Goal: Task Accomplishment & Management: Use online tool/utility

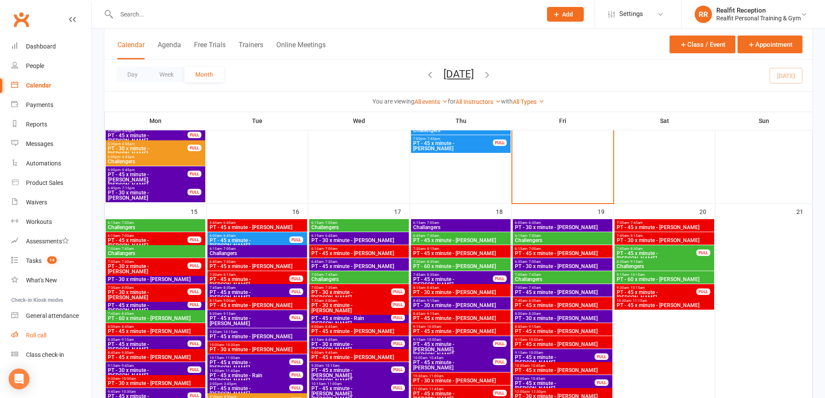
scroll to position [649, 0]
click at [51, 315] on div "General attendance" at bounding box center [52, 315] width 53 height 7
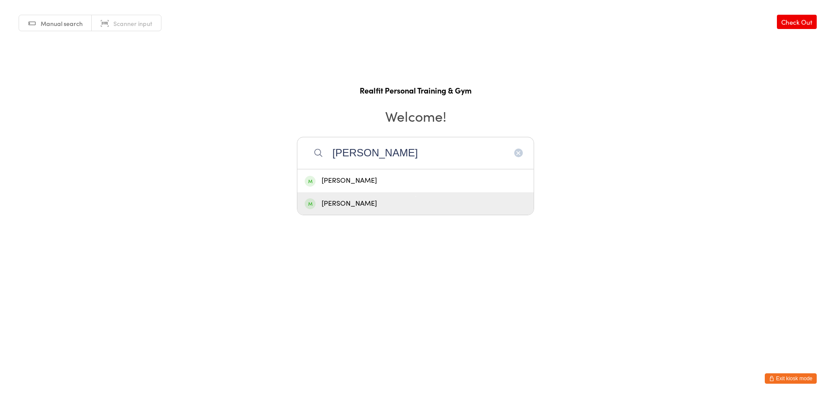
type input "Lyn"
click at [406, 203] on div "Lyn Skewes" at bounding box center [416, 204] width 222 height 12
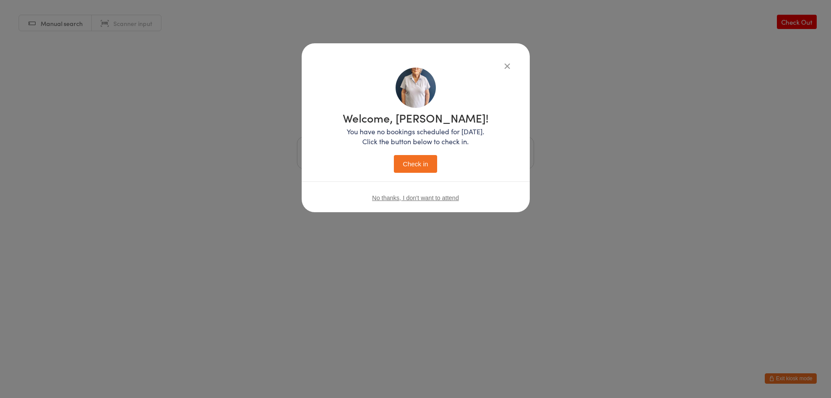
click at [404, 161] on button "Check in" at bounding box center [415, 164] width 43 height 18
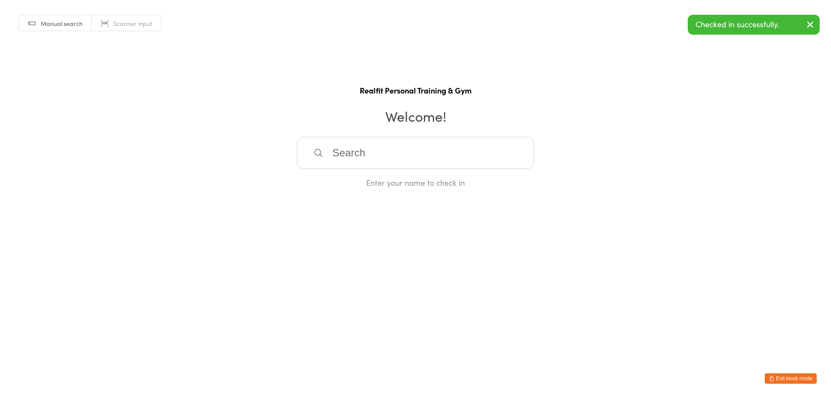
click at [776, 380] on button "Exit kiosk mode" at bounding box center [791, 378] width 52 height 10
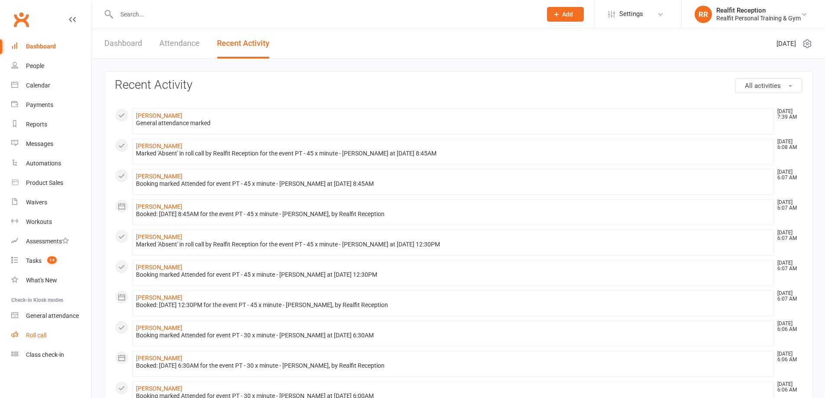
click at [46, 335] on div "Roll call" at bounding box center [36, 335] width 20 height 7
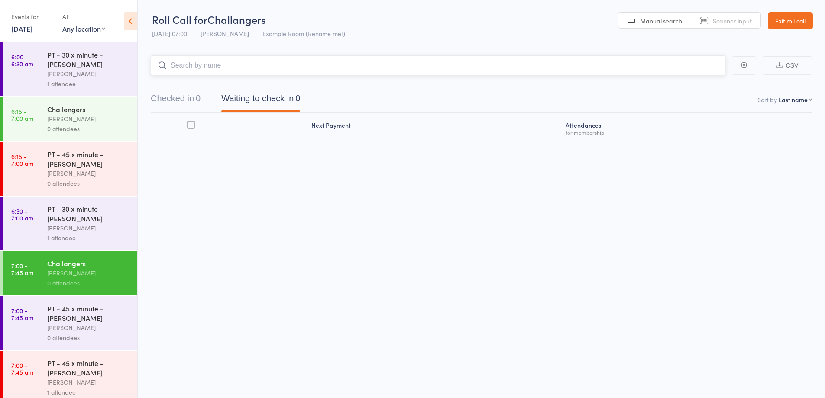
click at [241, 64] on input "search" at bounding box center [438, 65] width 574 height 20
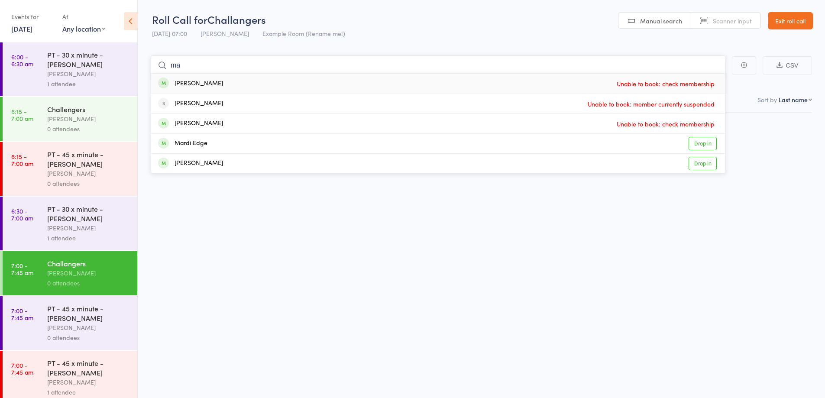
type input "m"
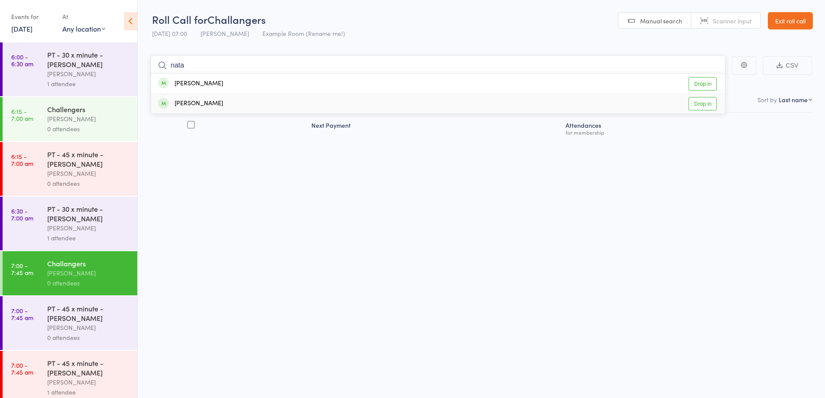
type input "nata"
click at [240, 99] on div "Natalie Baumgurtel Drop in" at bounding box center [438, 103] width 574 height 19
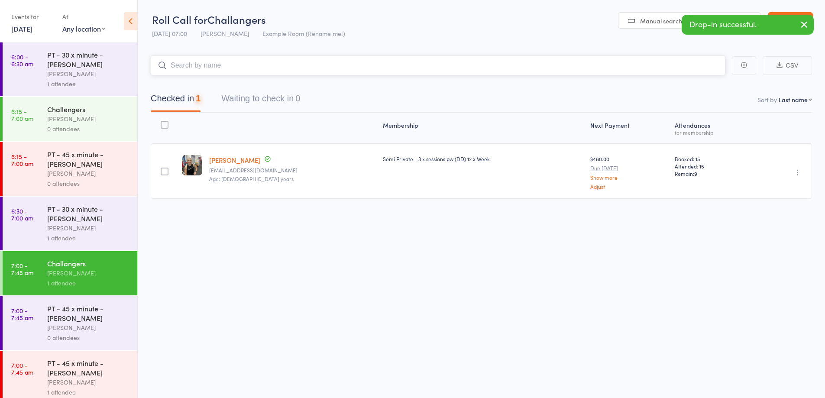
click at [255, 69] on input "search" at bounding box center [438, 65] width 574 height 20
type input "kylie"
click at [252, 81] on div "Kylie Omarjee Drop in" at bounding box center [438, 84] width 574 height 20
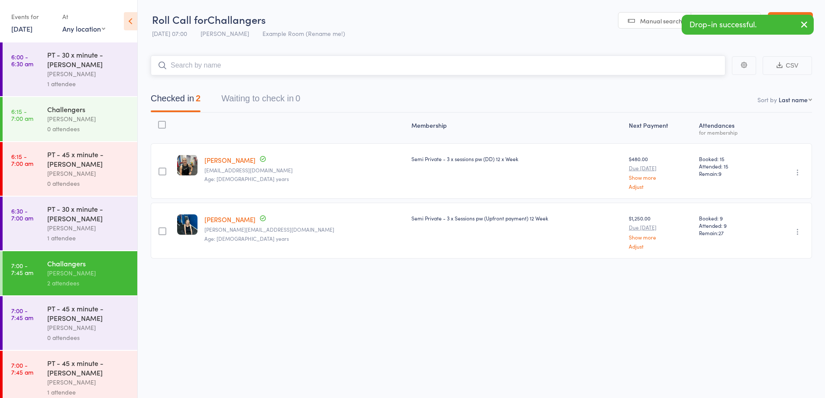
click at [261, 67] on input "search" at bounding box center [438, 65] width 574 height 20
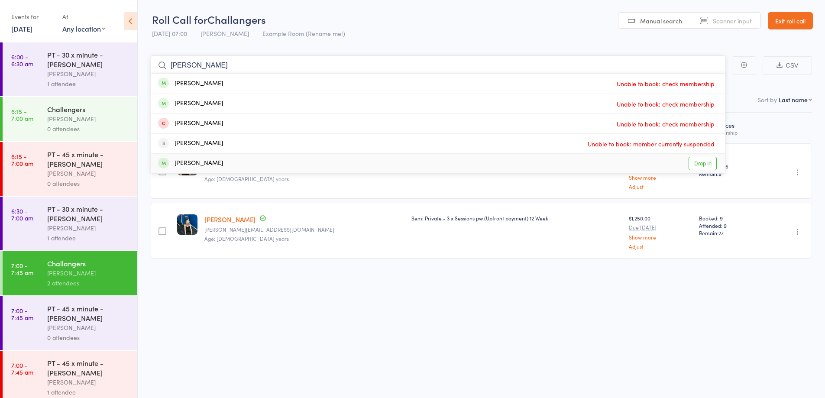
type input "peter"
click at [247, 162] on div "Peter Purcell Drop in" at bounding box center [438, 163] width 574 height 19
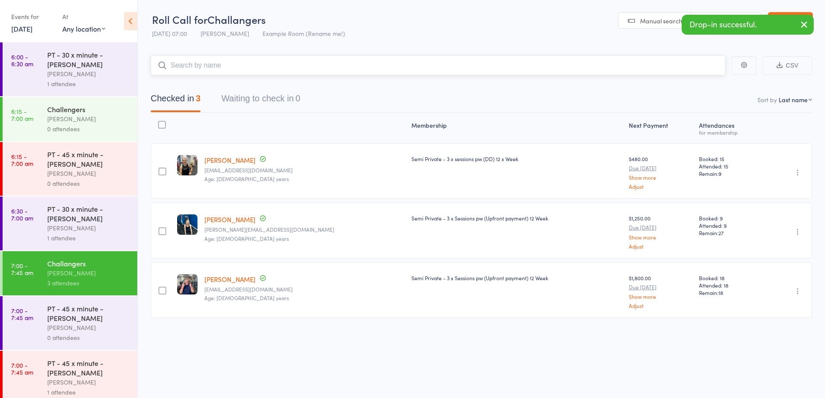
click at [232, 64] on input "search" at bounding box center [438, 65] width 574 height 20
type input "seb"
click at [231, 80] on div "Sebastian Failla Drop in" at bounding box center [438, 84] width 574 height 20
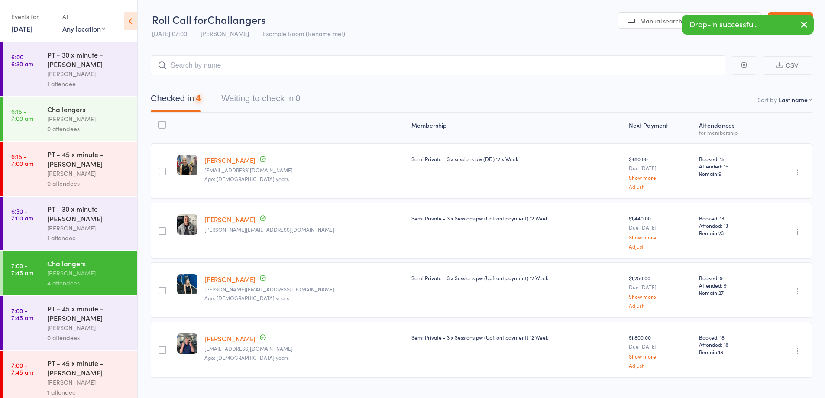
click at [83, 110] on div "Challengers" at bounding box center [88, 109] width 83 height 10
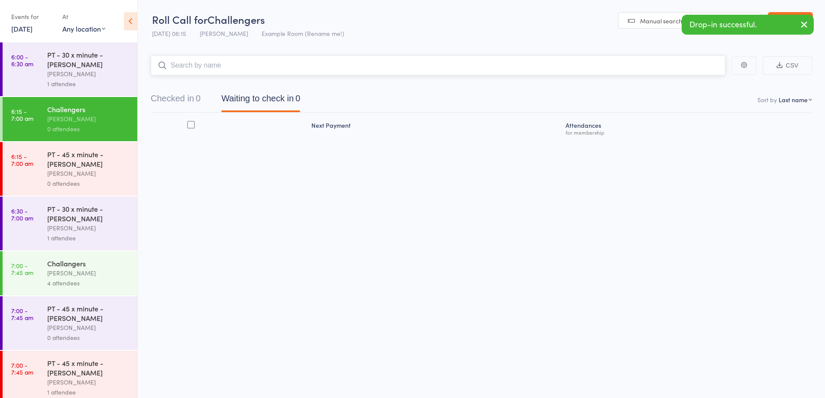
click at [234, 64] on input "search" at bounding box center [438, 65] width 574 height 20
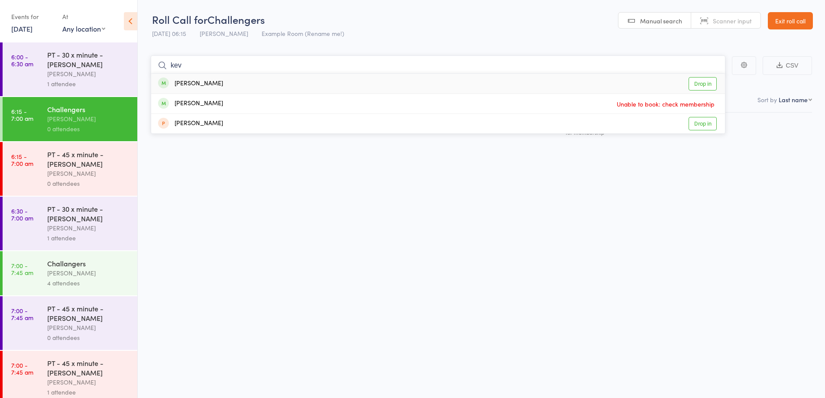
type input "kev"
click at [238, 89] on div "Kevin Li Drop in" at bounding box center [438, 84] width 574 height 20
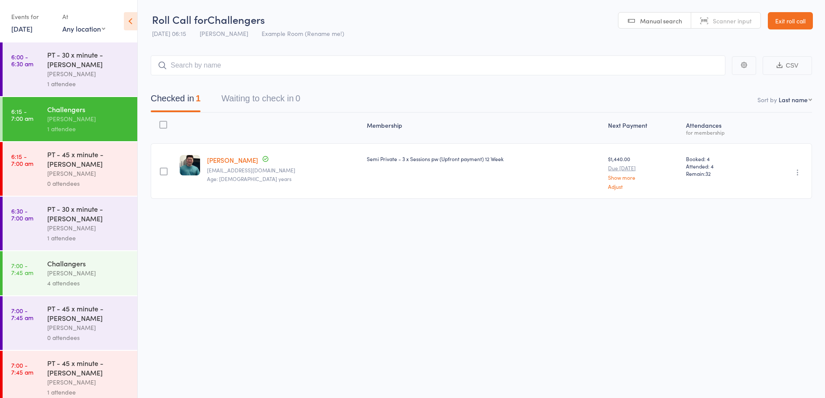
click at [90, 181] on div "0 attendees" at bounding box center [88, 183] width 83 height 10
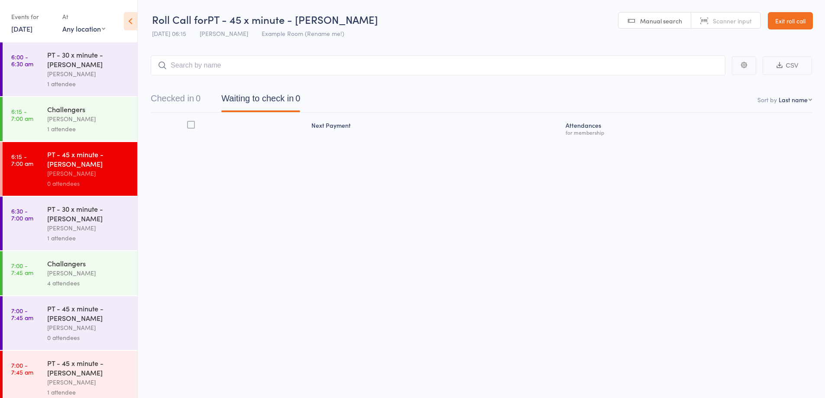
click at [236, 72] on input "search" at bounding box center [438, 65] width 574 height 20
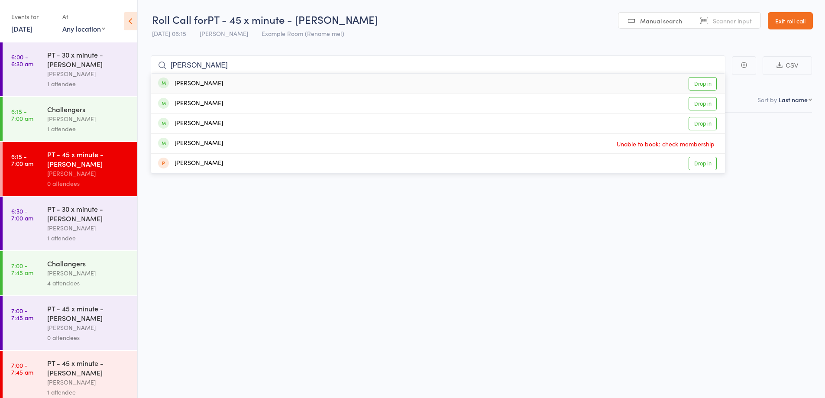
type input "andrea"
click at [234, 81] on div "Andrea Arenas Drop in" at bounding box center [438, 84] width 574 height 20
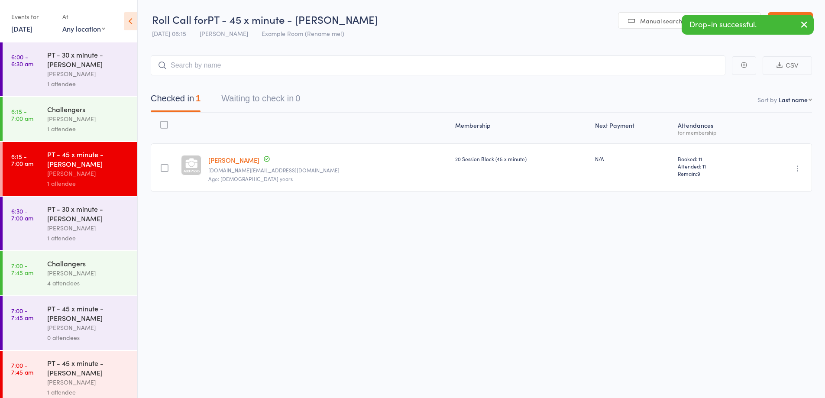
click at [69, 381] on div "David Smethurst" at bounding box center [88, 382] width 83 height 10
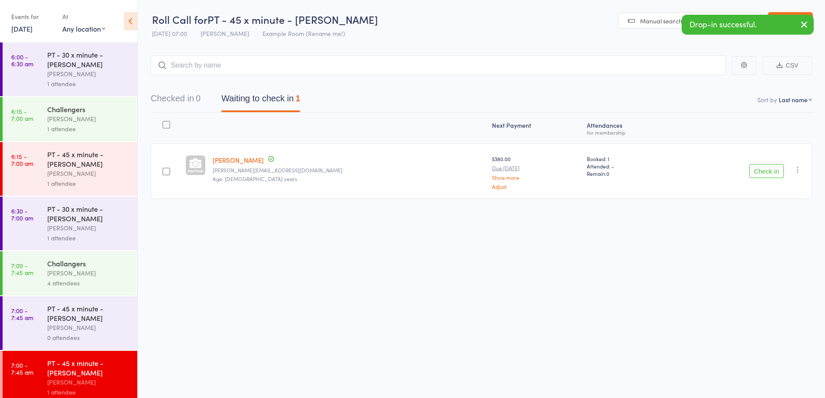
click at [770, 171] on button "Check in" at bounding box center [766, 171] width 35 height 14
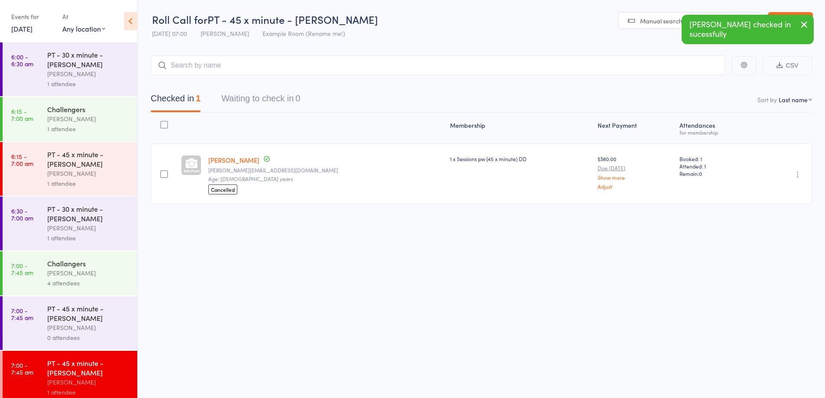
click at [246, 159] on link "Andy Callaghan" at bounding box center [233, 159] width 51 height 9
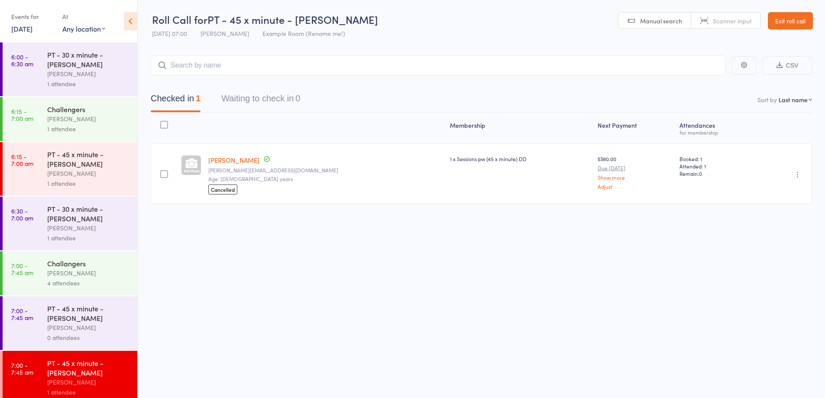
click at [783, 19] on link "Exit roll call" at bounding box center [790, 20] width 45 height 17
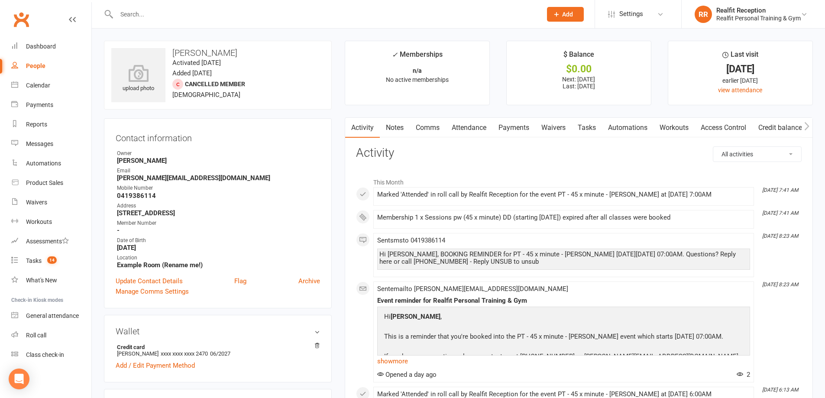
click at [522, 129] on link "Payments" at bounding box center [513, 128] width 43 height 20
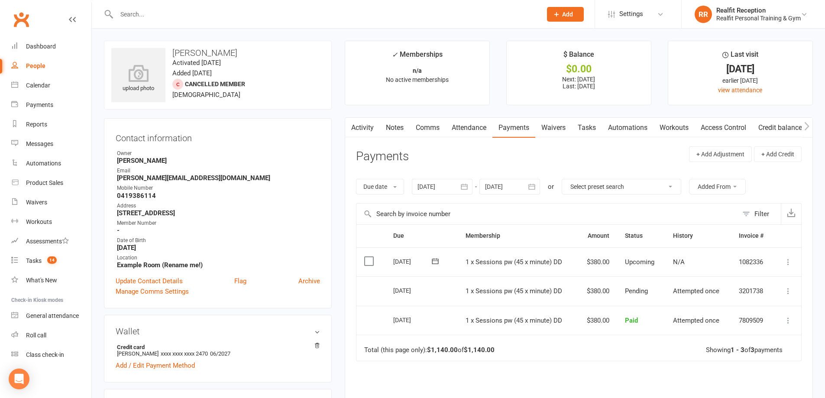
scroll to position [130, 0]
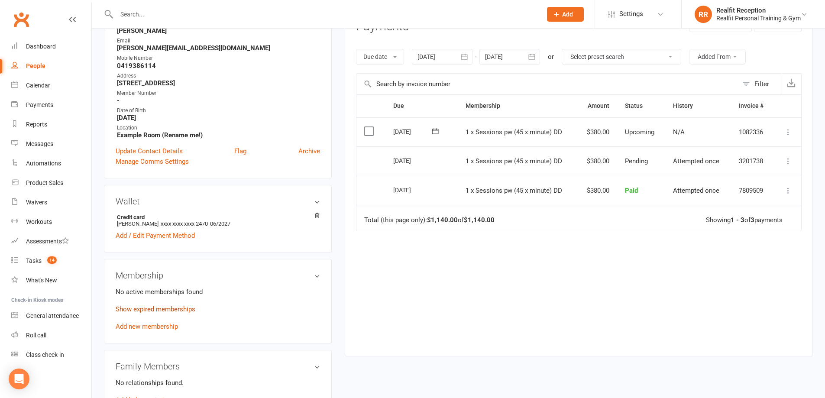
click at [164, 309] on link "Show expired memberships" at bounding box center [156, 309] width 80 height 8
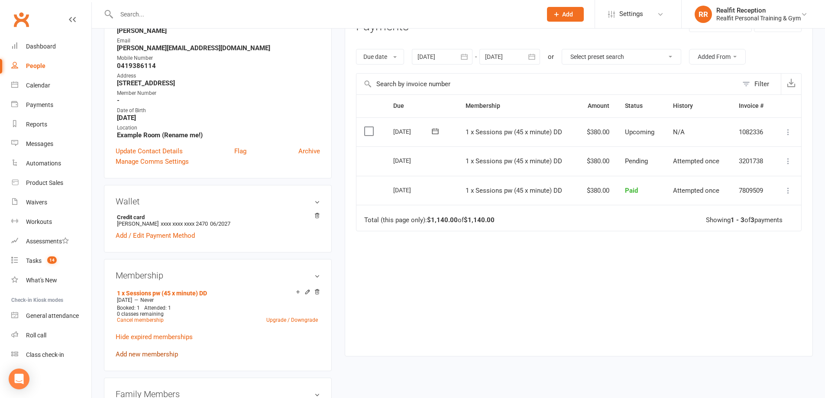
click at [157, 356] on link "Add new membership" at bounding box center [147, 354] width 62 height 8
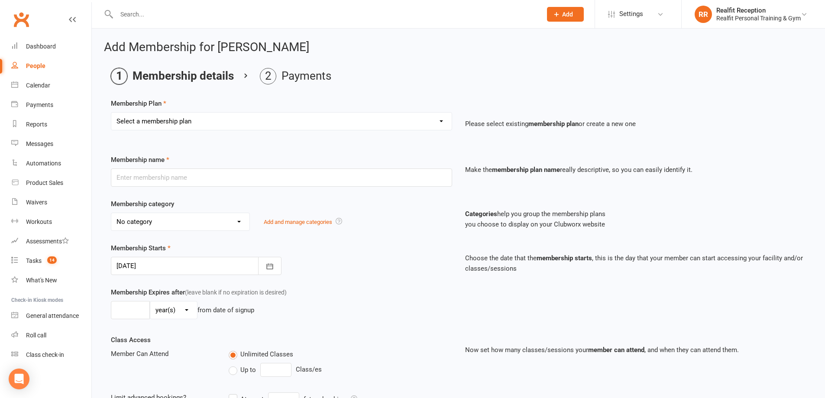
click at [231, 119] on select "Select a membership plan Create new Membership Plan Semi Private - 3 x Sessions…" at bounding box center [281, 121] width 340 height 17
select select "7"
click at [111, 113] on select "Select a membership plan Create new Membership Plan Semi Private - 3 x Sessions…" at bounding box center [281, 121] width 340 height 17
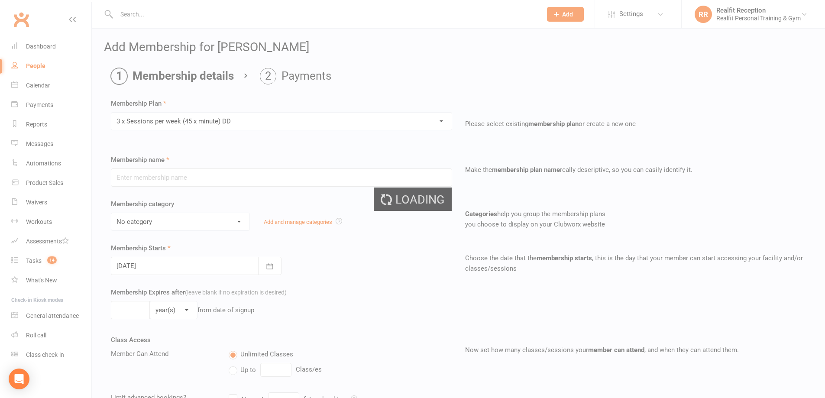
type input "3 x Sessions per week (45 x minute) DD"
select select "4"
type input "0"
type input "3"
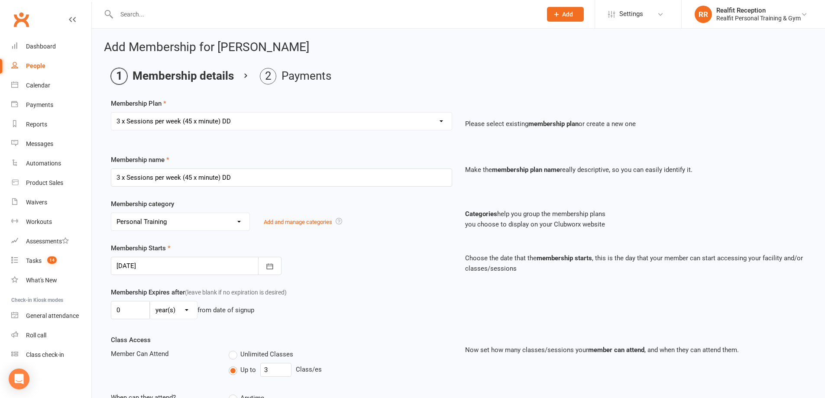
click at [252, 113] on select "Select a membership plan Create new Membership Plan Semi Private - 3 x Sessions…" at bounding box center [281, 121] width 340 height 17
select select "9"
click at [111, 113] on select "Select a membership plan Create new Membership Plan Semi Private - 3 x Sessions…" at bounding box center [281, 121] width 340 height 17
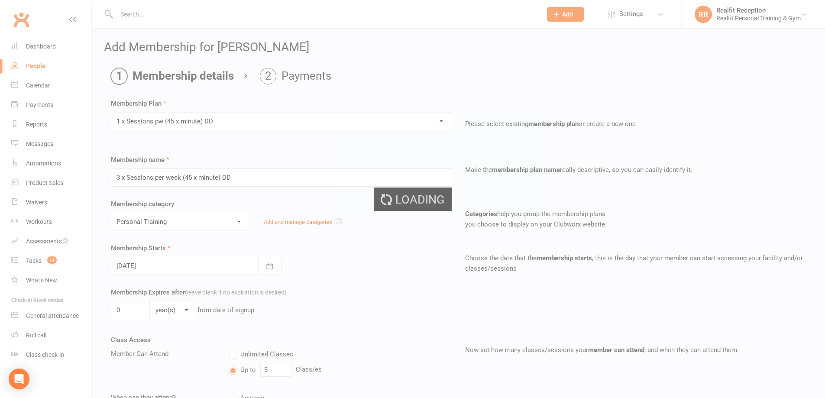
type input "1 x Sessions pw (45 x minute) DD"
type input "1"
type input "0"
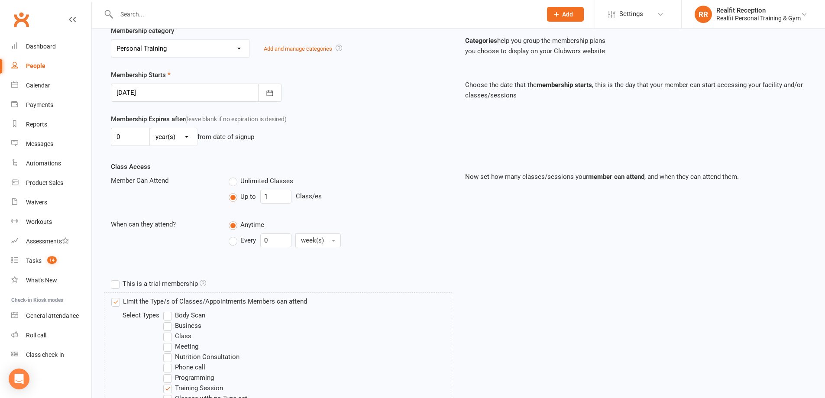
scroll to position [312, 0]
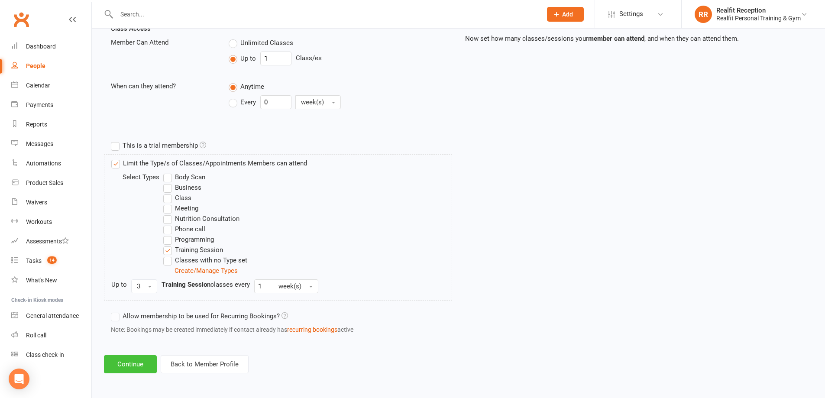
click at [132, 368] on button "Continue" at bounding box center [130, 364] width 53 height 18
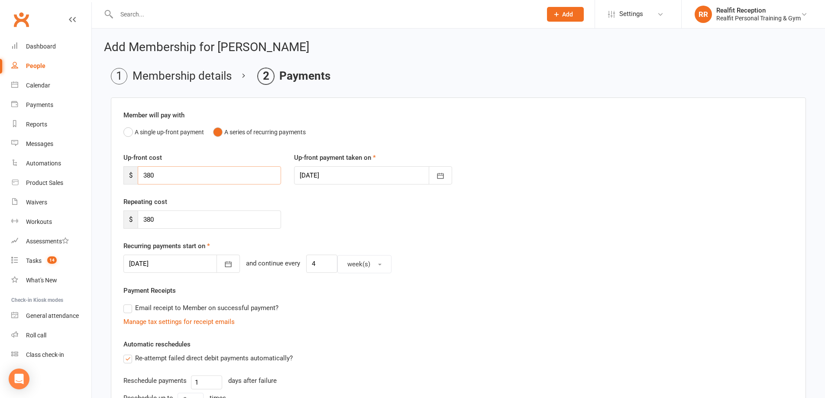
click at [201, 177] on input "380" at bounding box center [209, 175] width 143 height 18
type input "3"
type input "0"
drag, startPoint x: 193, startPoint y: 219, endPoint x: 138, endPoint y: 207, distance: 56.1
click at [139, 208] on div "Repeating cost $ 380" at bounding box center [202, 213] width 171 height 32
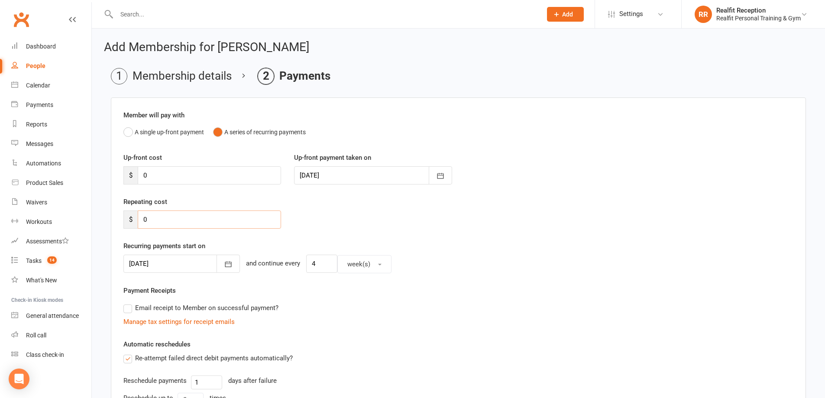
scroll to position [162, 0]
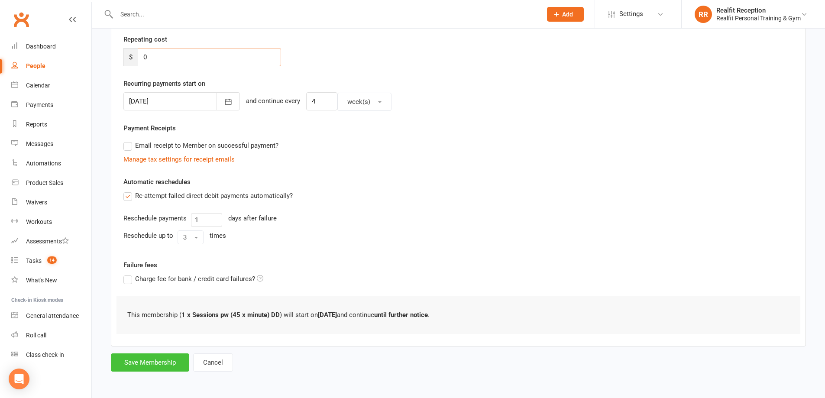
type input "0"
click at [155, 364] on button "Save Membership" at bounding box center [150, 362] width 78 height 18
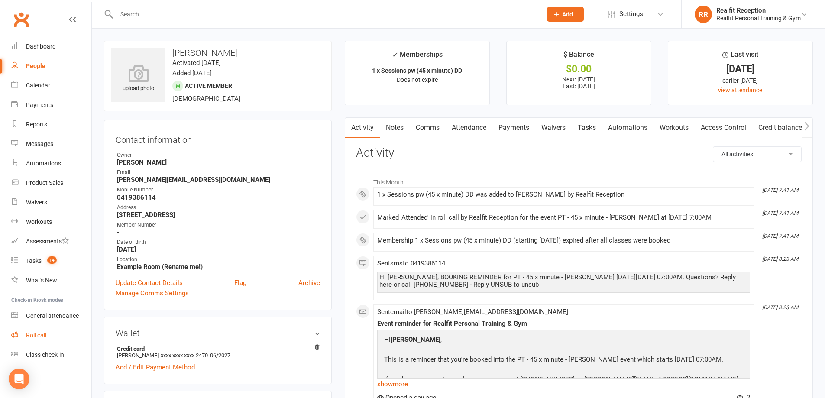
click at [45, 337] on div "Roll call" at bounding box center [36, 335] width 20 height 7
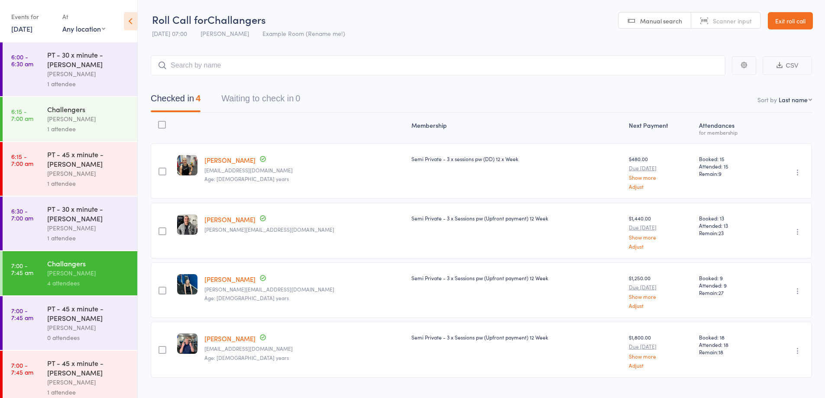
click at [93, 326] on div "[PERSON_NAME]" at bounding box center [88, 328] width 83 height 10
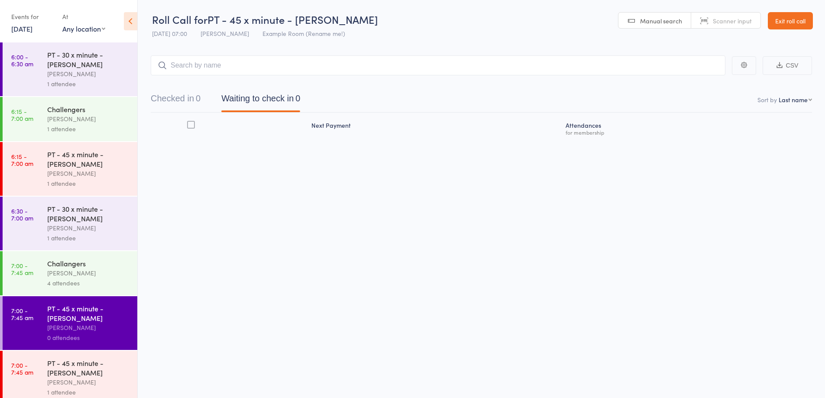
click at [301, 60] on input "search" at bounding box center [438, 65] width 574 height 20
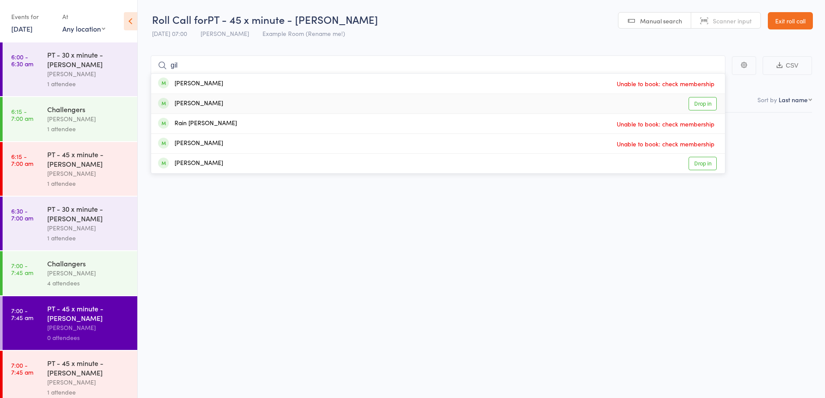
type input "gil"
click at [286, 106] on div "Gilles Arlove Drop in" at bounding box center [438, 103] width 574 height 19
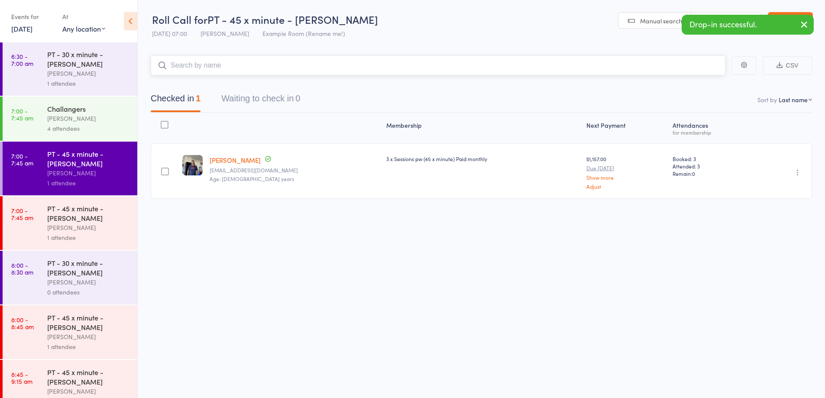
scroll to position [161, 0]
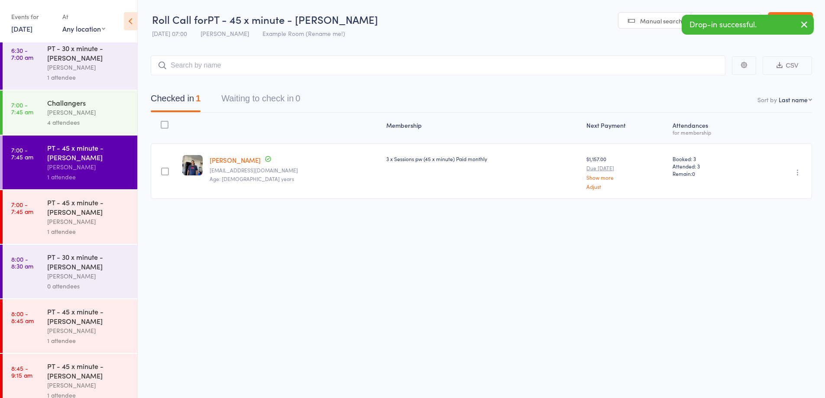
click at [101, 234] on div "1 attendee" at bounding box center [88, 231] width 83 height 10
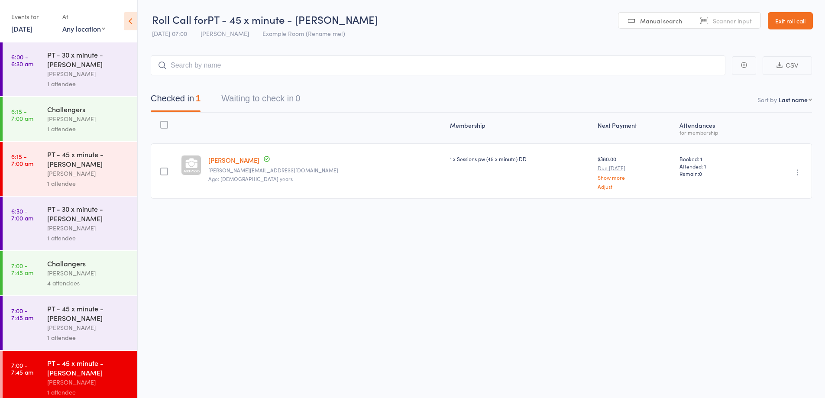
click at [801, 18] on link "Exit roll call" at bounding box center [790, 20] width 45 height 17
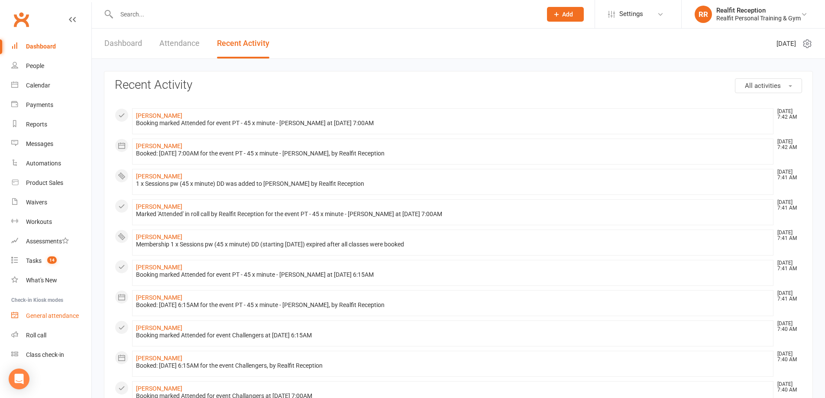
drag, startPoint x: 0, startPoint y: 0, endPoint x: 37, endPoint y: 316, distance: 318.6
click at [37, 316] on div "General attendance" at bounding box center [52, 315] width 53 height 7
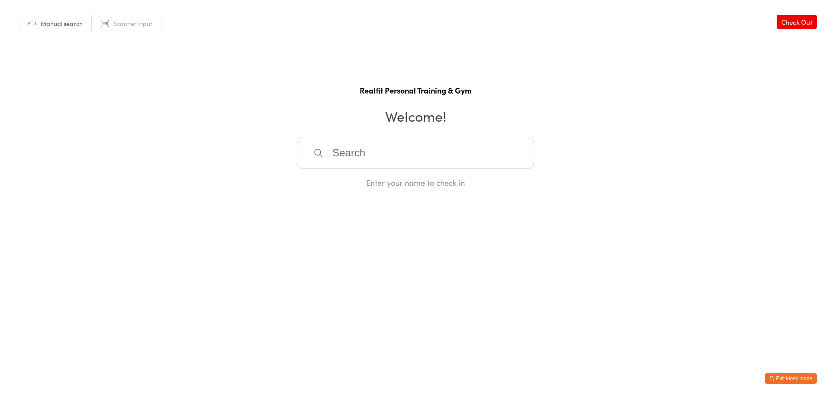
click at [400, 158] on input "search" at bounding box center [415, 153] width 237 height 32
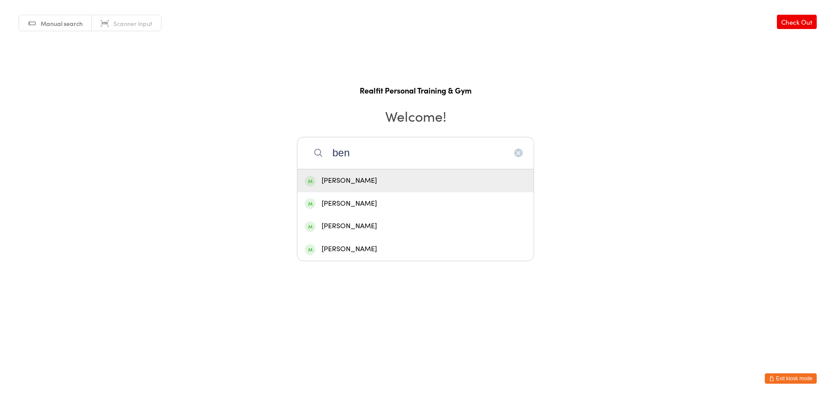
type input "ben"
click at [393, 179] on div "Ben Rejmer" at bounding box center [416, 181] width 222 height 12
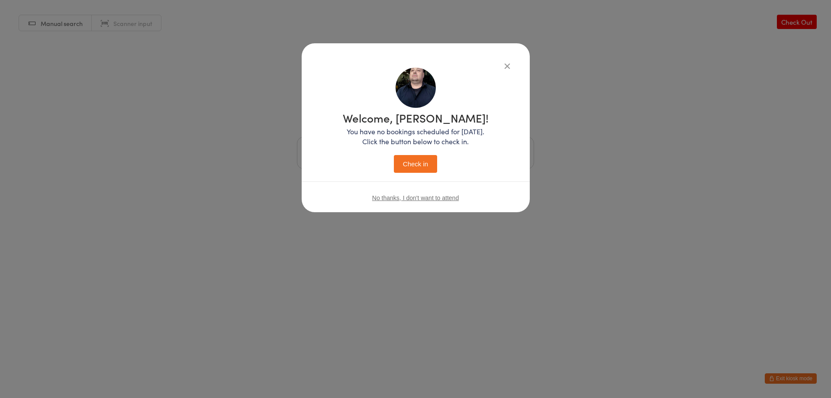
click at [400, 164] on button "Check in" at bounding box center [415, 164] width 43 height 18
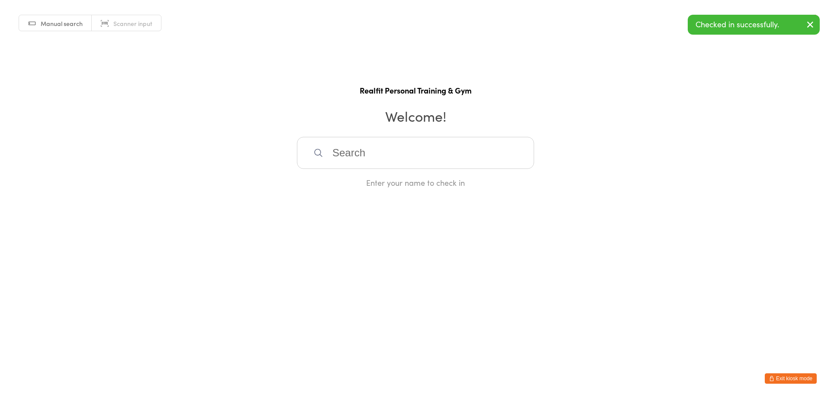
click at [400, 161] on input "search" at bounding box center [415, 153] width 237 height 32
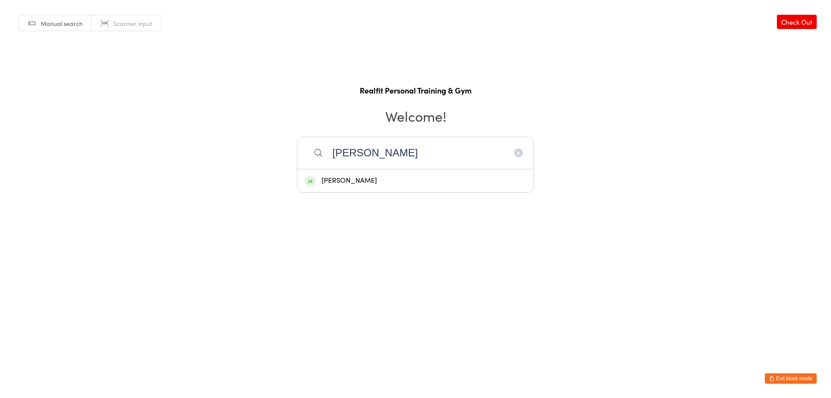
type input "fiona"
click at [389, 175] on div "Fiona Murray" at bounding box center [416, 181] width 222 height 12
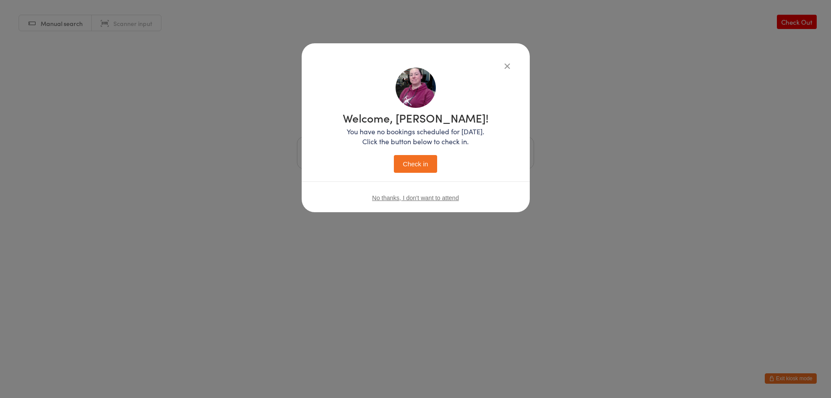
click at [414, 165] on button "Check in" at bounding box center [415, 164] width 43 height 18
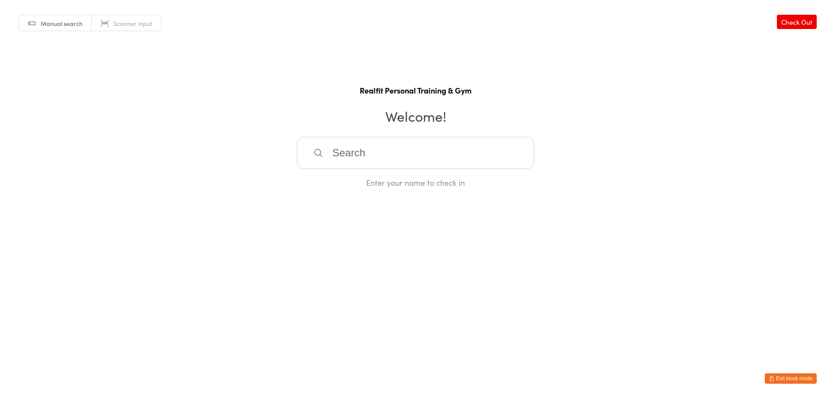
click at [776, 380] on button "Exit kiosk mode" at bounding box center [791, 378] width 52 height 10
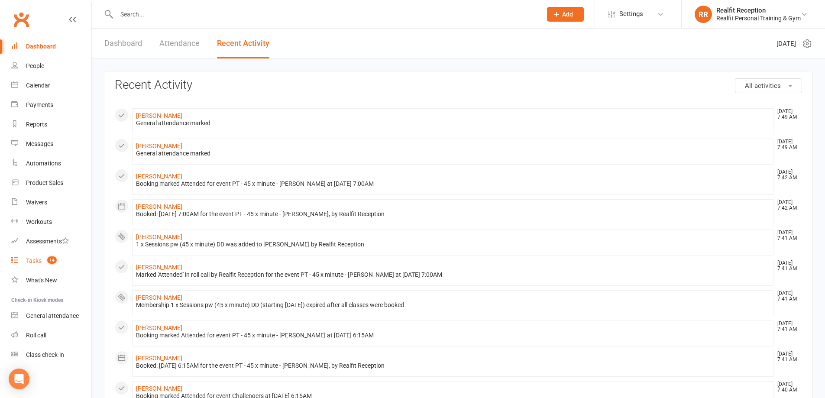
click at [42, 261] on link "Tasks 14" at bounding box center [51, 260] width 80 height 19
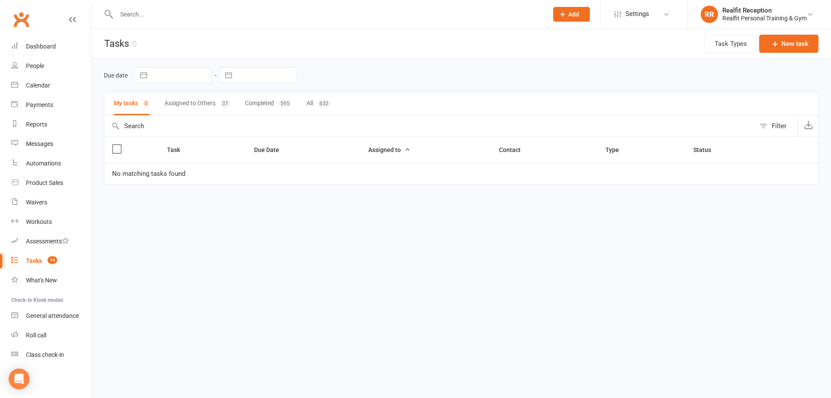
click at [195, 100] on button "Assigned to Others 37" at bounding box center [197, 103] width 66 height 23
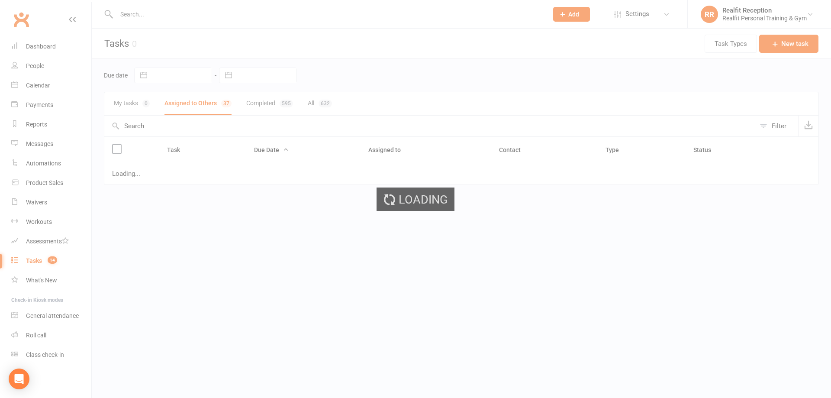
select select "started"
select select "waiting"
select select "started"
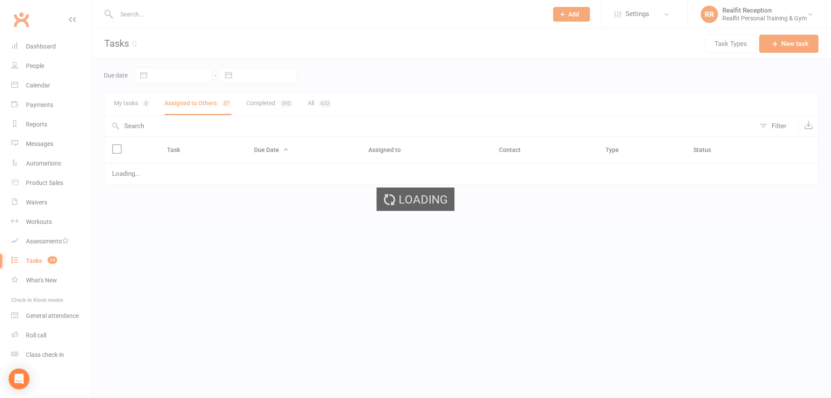
select select "waiting"
select select "started"
select select "waiting"
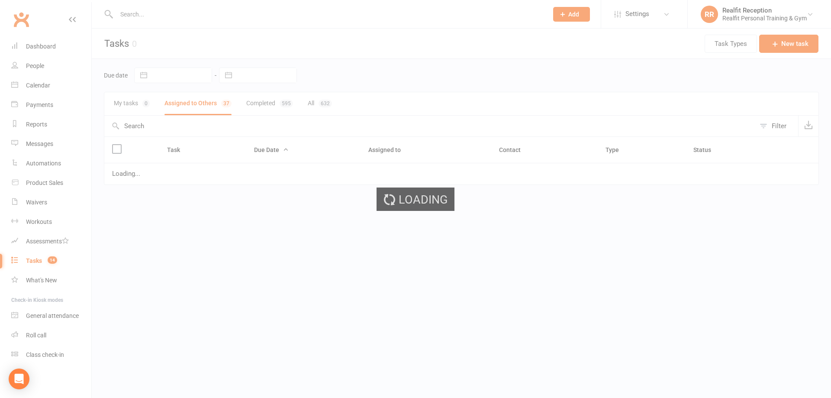
select select "started"
select select "waiting"
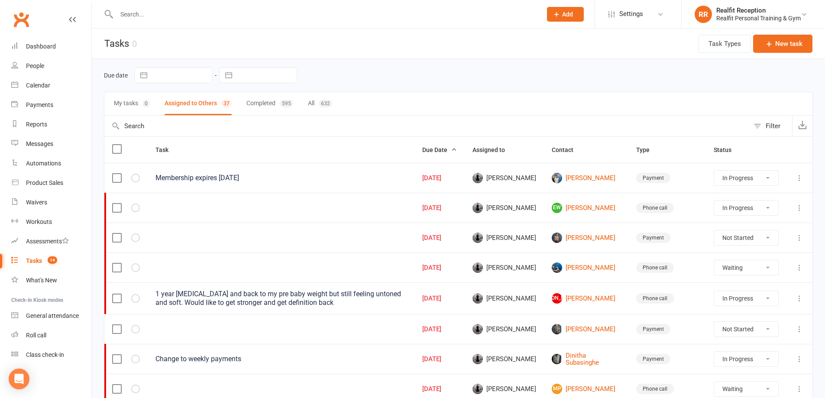
click at [797, 267] on icon at bounding box center [799, 267] width 9 height 9
click at [755, 300] on link "Edit" at bounding box center [755, 301] width 86 height 17
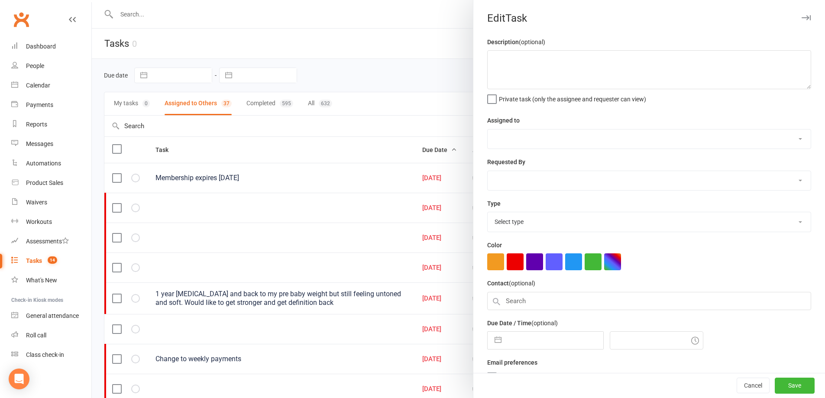
select select "49223"
type input "12 Sep 2025"
type input "7:30am"
select select "26751"
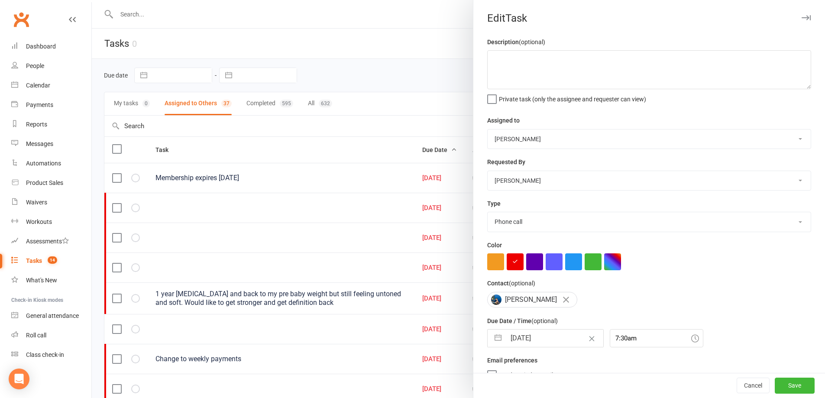
click at [553, 343] on input "12 Sep 2025" at bounding box center [554, 337] width 97 height 17
select select "7"
select select "2025"
select select "8"
select select "2025"
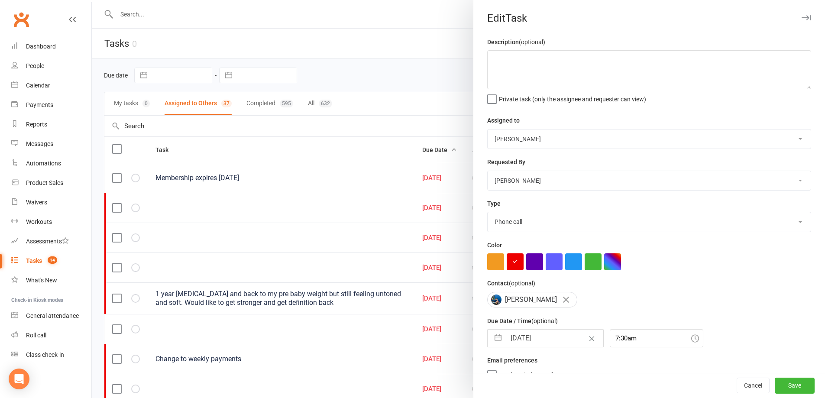
select select "9"
select select "2025"
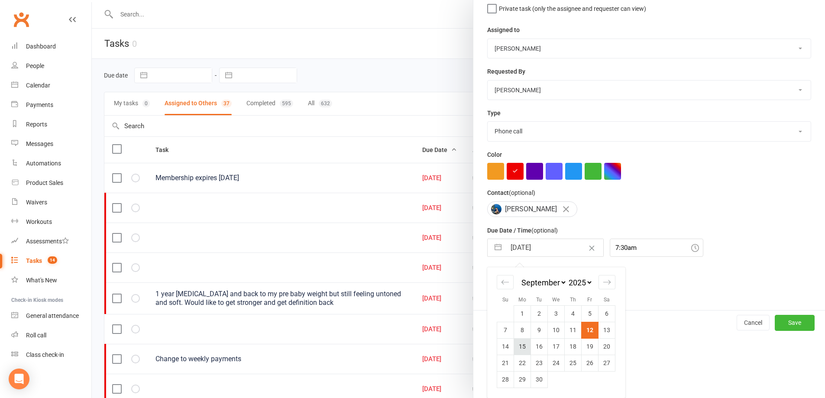
click at [514, 348] on td "15" at bounding box center [522, 346] width 17 height 16
type input "15 Sep 2025"
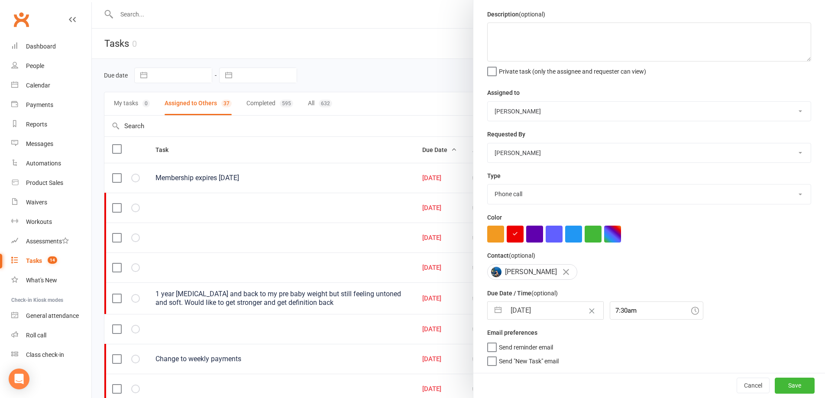
scroll to position [31, 0]
click at [791, 383] on button "Save" at bounding box center [794, 385] width 40 height 16
select select "started"
select select "waiting"
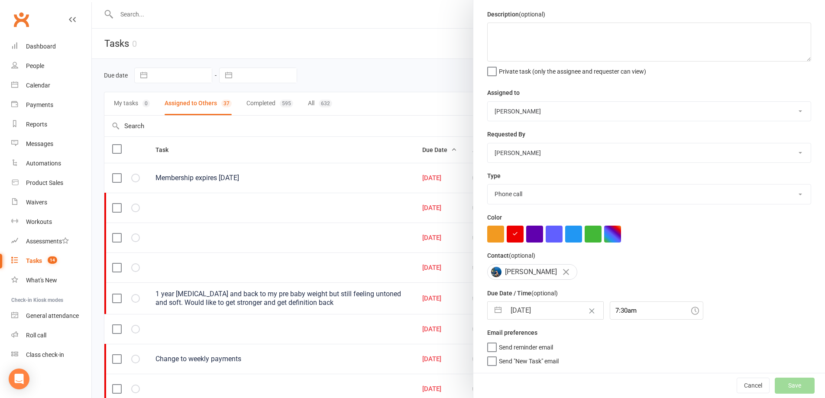
select select "started"
select select "waiting"
select select "started"
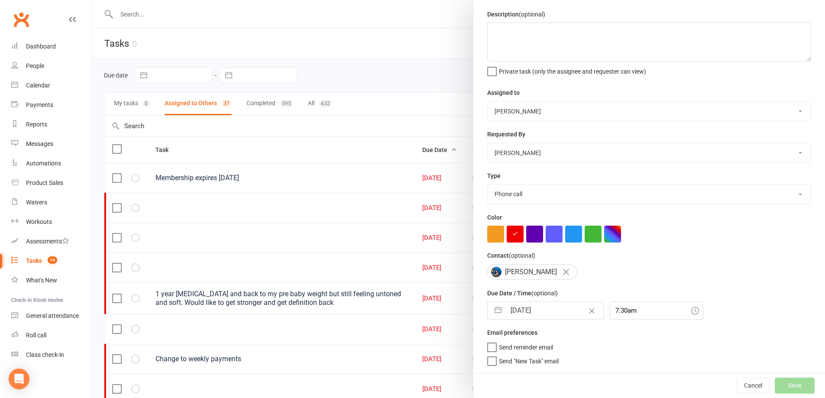
select select "waiting"
select select "started"
select select "waiting"
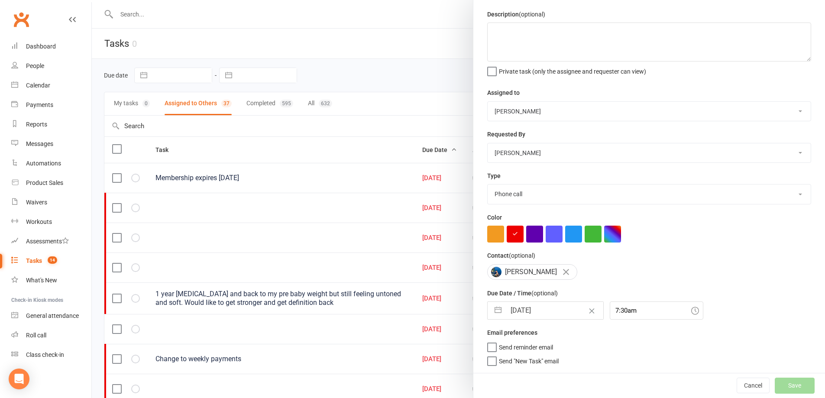
select select "waiting"
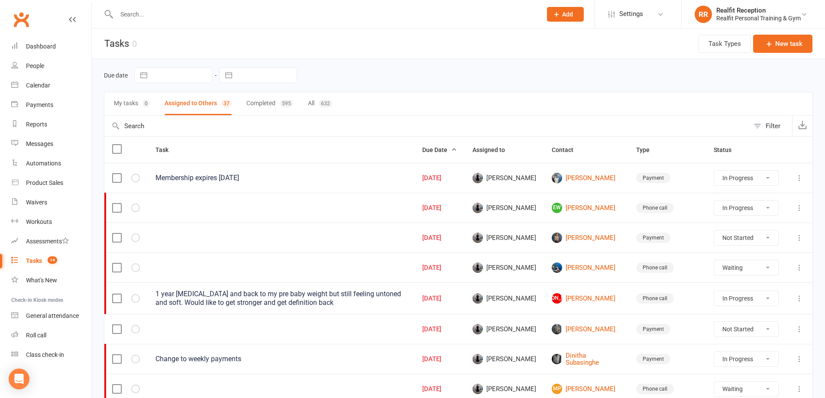
select select "started"
select select "waiting"
select select "started"
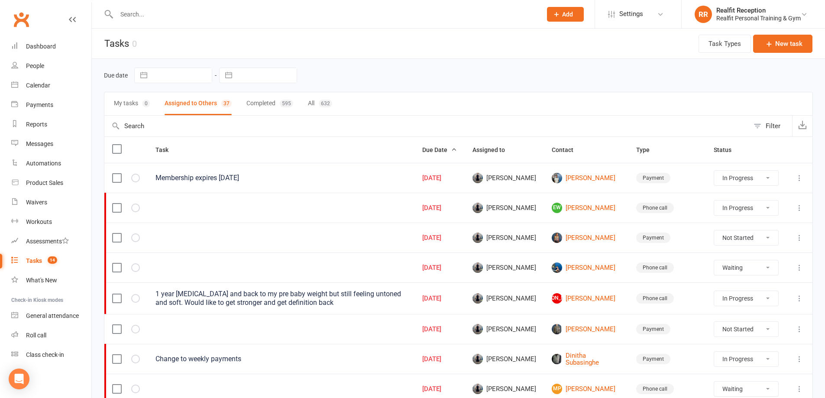
select select "waiting"
select select "started"
select select "waiting"
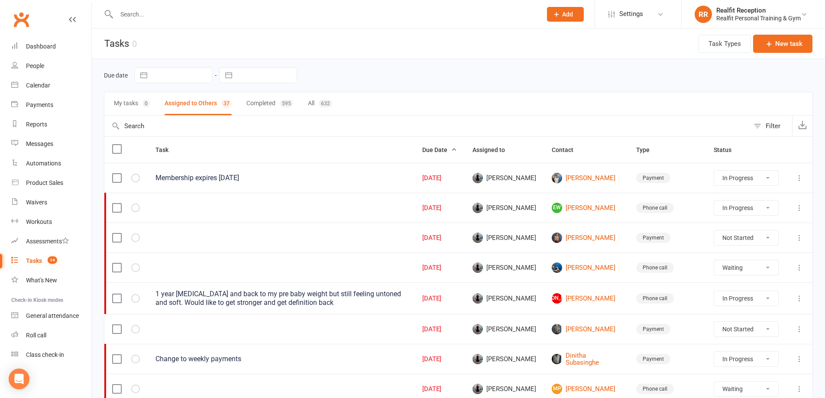
select select "waiting"
select select "started"
select select "waiting"
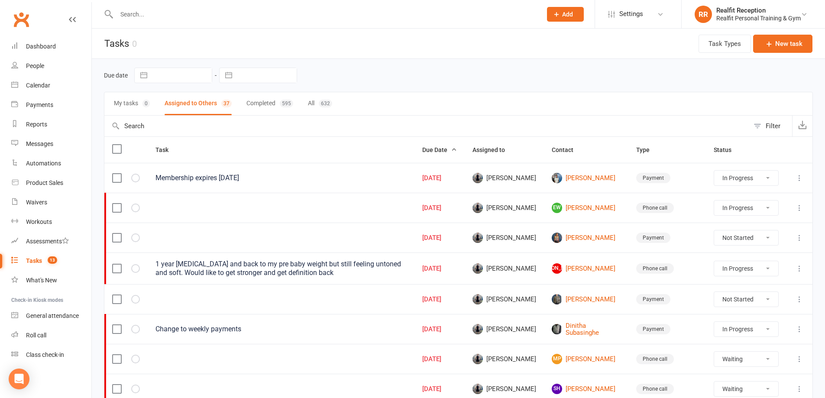
click at [731, 299] on select "Not Started In Progress Waiting Complete" at bounding box center [746, 299] width 64 height 15
click at [714, 292] on select "Not Started In Progress Waiting Complete" at bounding box center [746, 299] width 64 height 15
select select "unstarted"
select select "started"
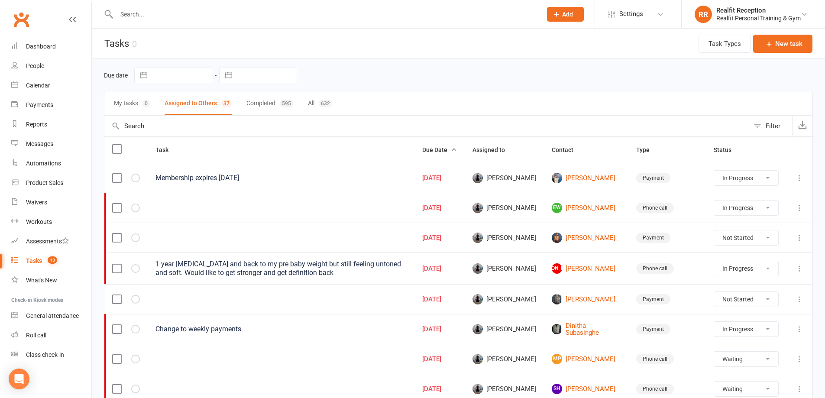
select select "waiting"
select select "started"
select select "waiting"
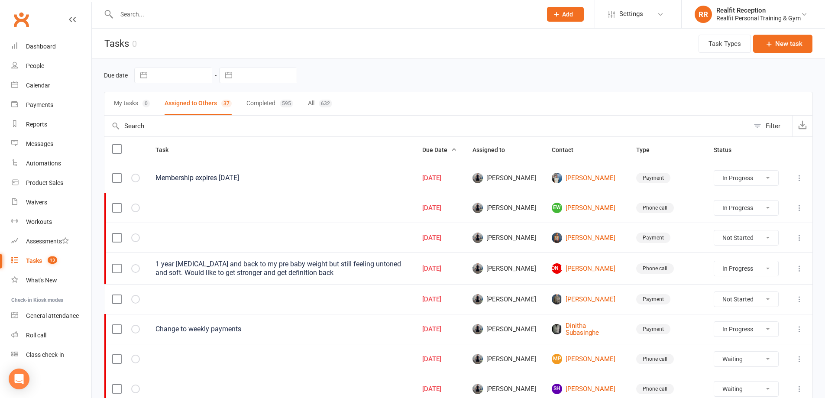
select select "started"
select select "waiting"
select select "started"
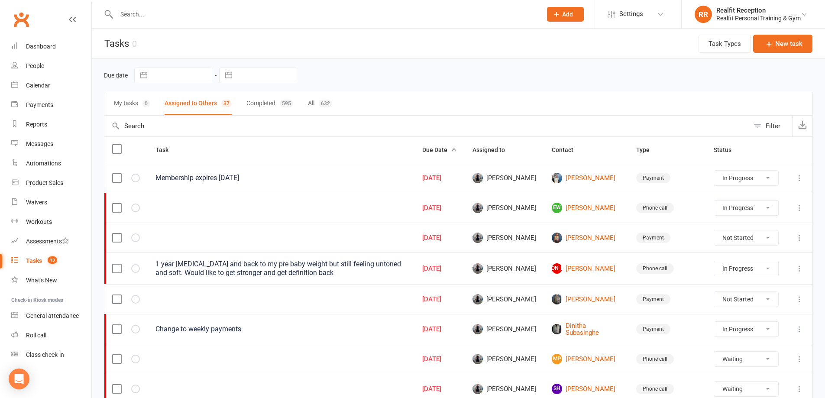
select select "waiting"
select select "started"
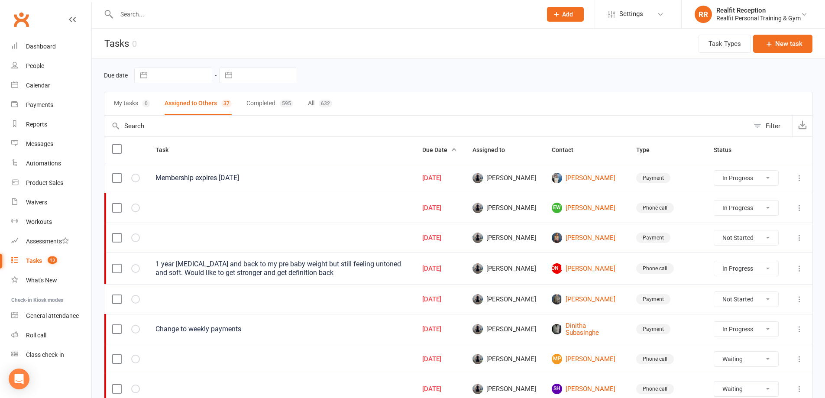
select select "waiting"
select select "started"
select select "waiting"
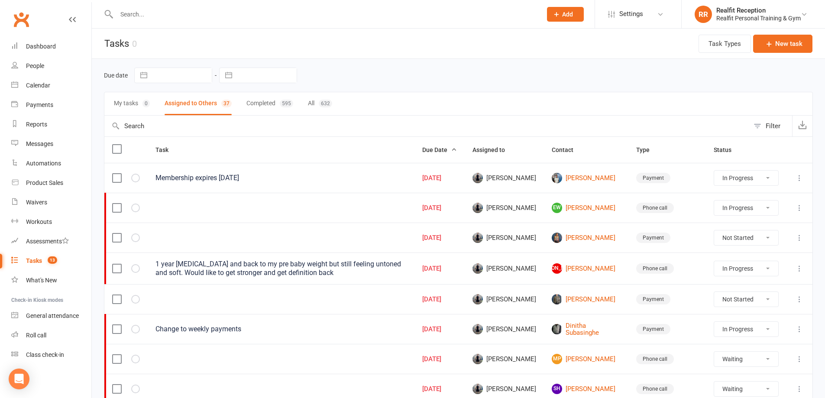
select select "started"
select select "waiting"
select select "started"
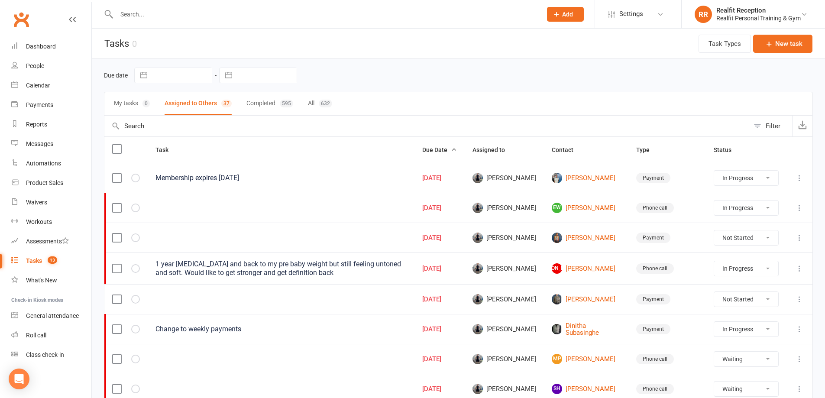
select select "waiting"
select select "started"
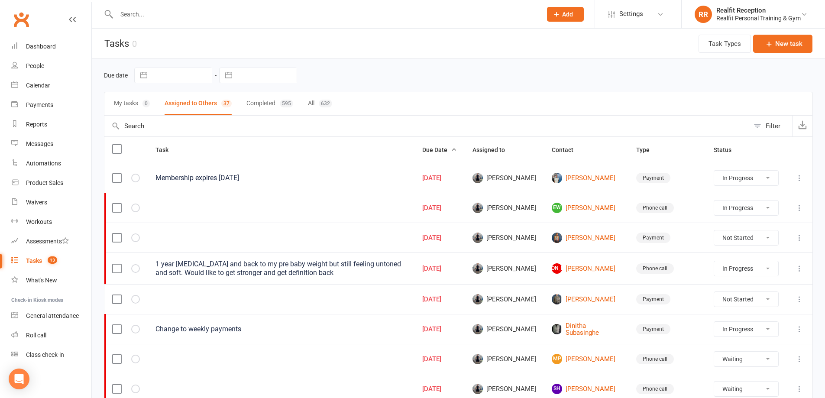
select select "waiting"
select select "started"
select select "waiting"
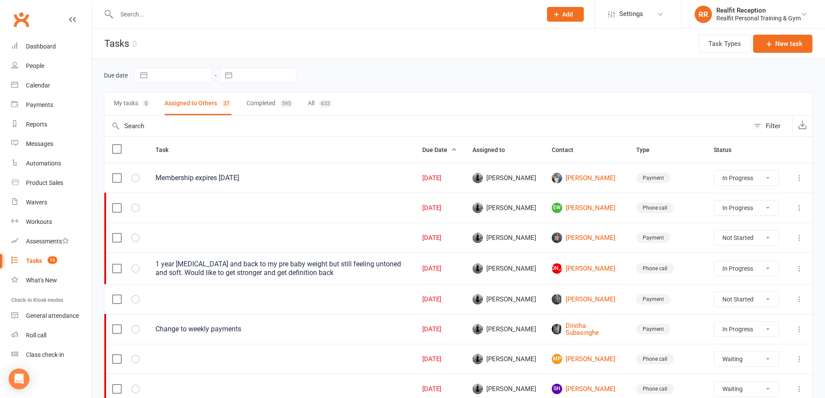
select select "waiting"
select select "started"
select select "waiting"
select select "started"
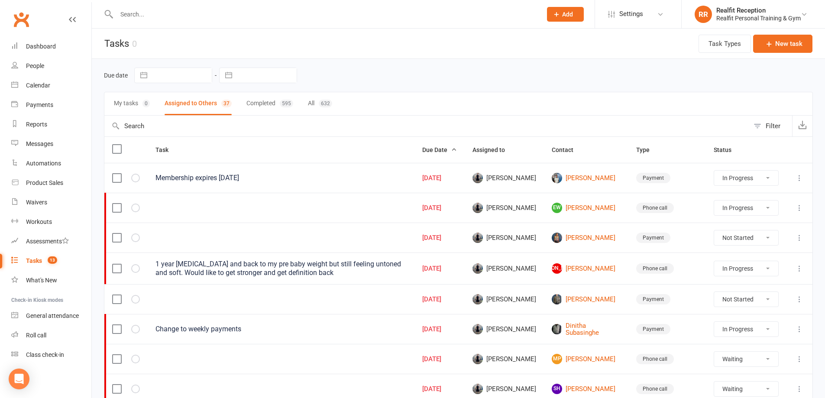
select select "started"
select select "waiting"
click at [799, 297] on icon at bounding box center [799, 299] width 9 height 9
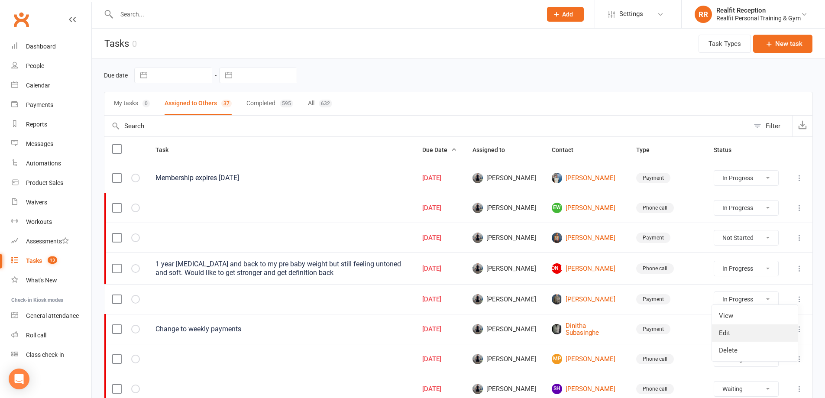
click at [755, 331] on link "Edit" at bounding box center [755, 332] width 86 height 17
select select "49223"
select select "49355"
type input "12 Sep 2025"
type input "10:30am"
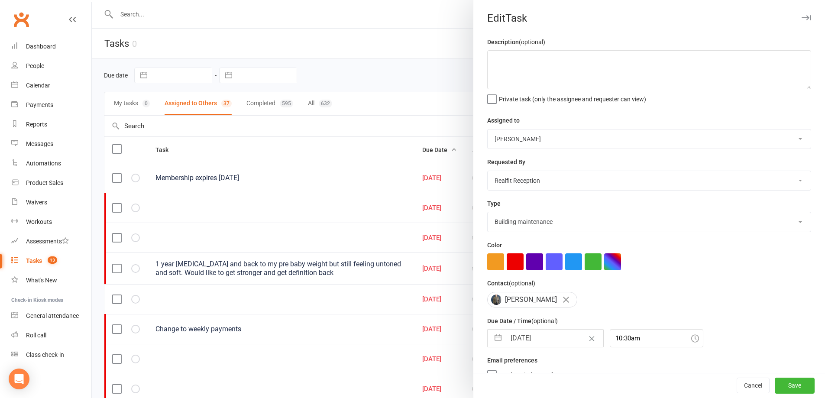
select select "30000"
select select "7"
select select "2025"
select select "8"
select select "2025"
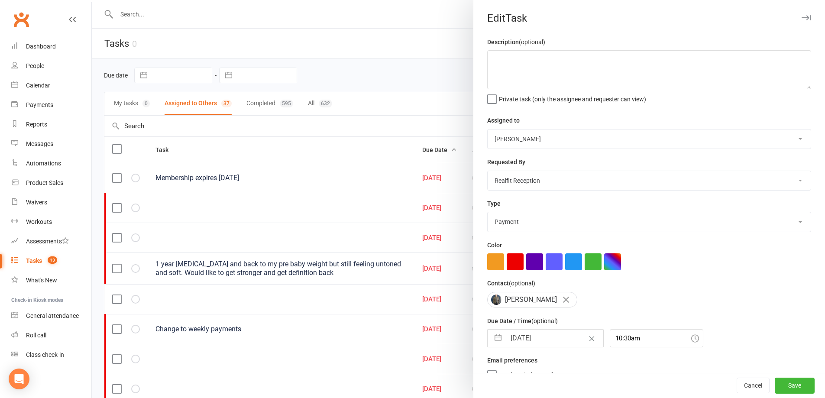
select select "9"
select select "2025"
click at [557, 337] on input "12 Sep 2025" at bounding box center [554, 337] width 97 height 17
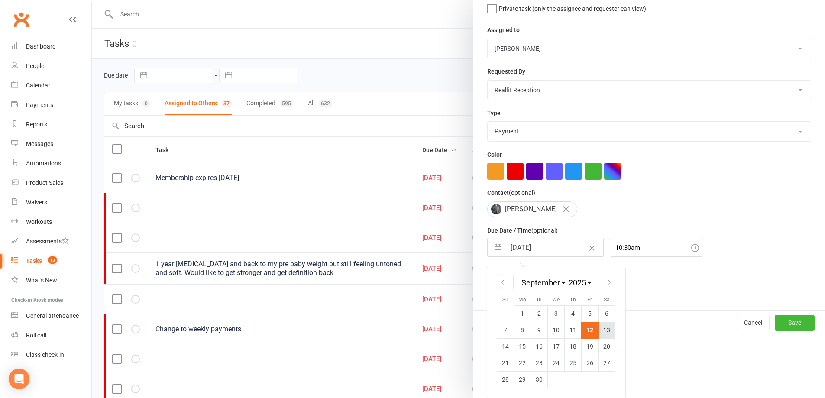
click at [603, 332] on td "13" at bounding box center [606, 330] width 17 height 16
type input "13 Sep 2025"
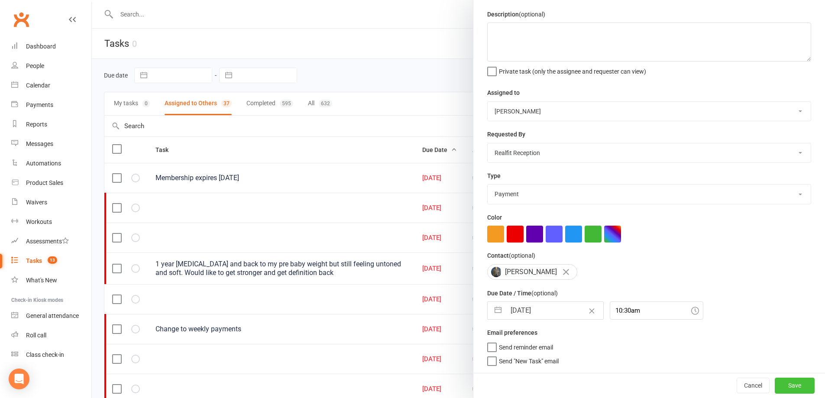
click at [774, 379] on button "Save" at bounding box center [794, 385] width 40 height 16
select select "started"
select select "waiting"
select select "started"
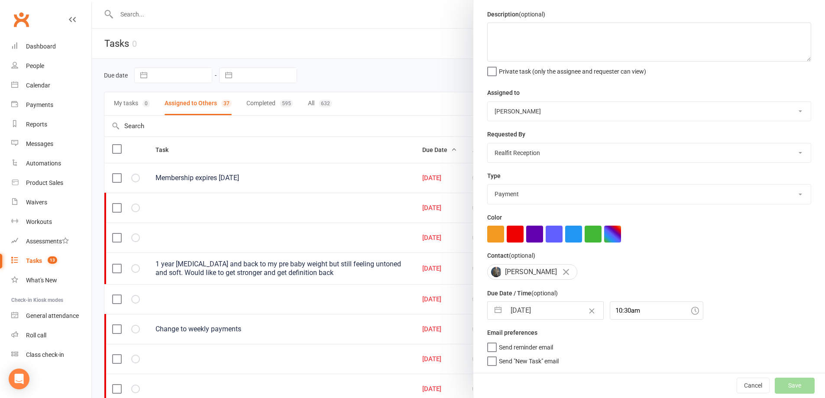
select select "started"
select select "waiting"
select select "started"
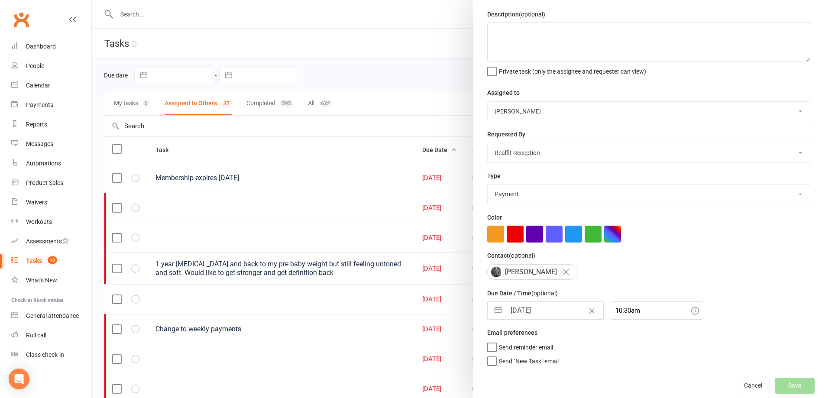
select select "waiting"
select select "started"
select select "waiting"
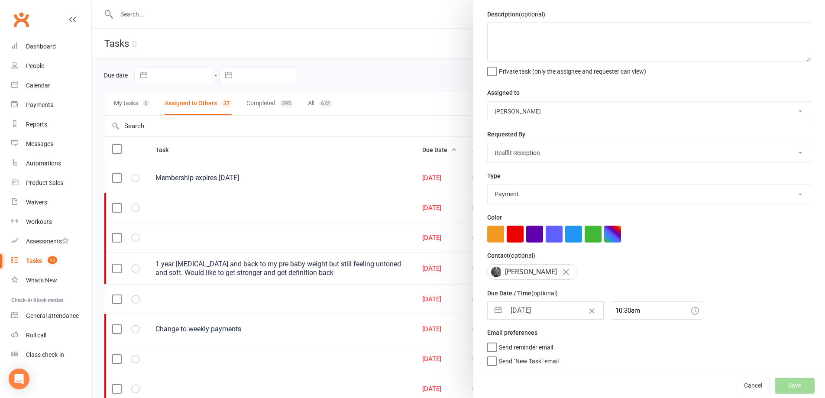
select select "waiting"
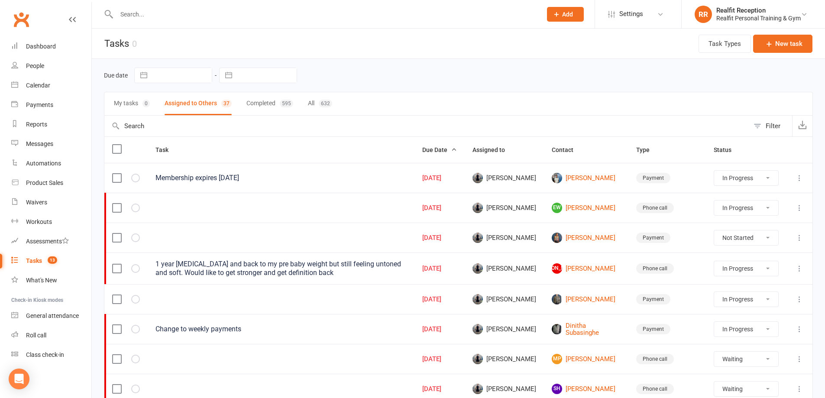
select select "started"
select select "waiting"
select select "started"
select select "waiting"
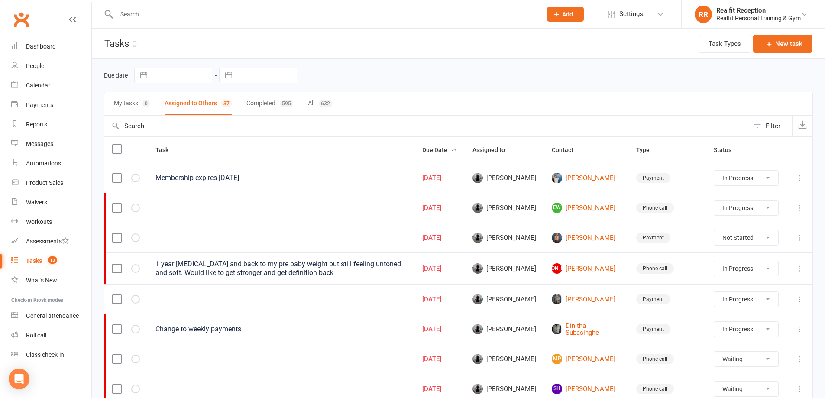
select select "waiting"
select select "started"
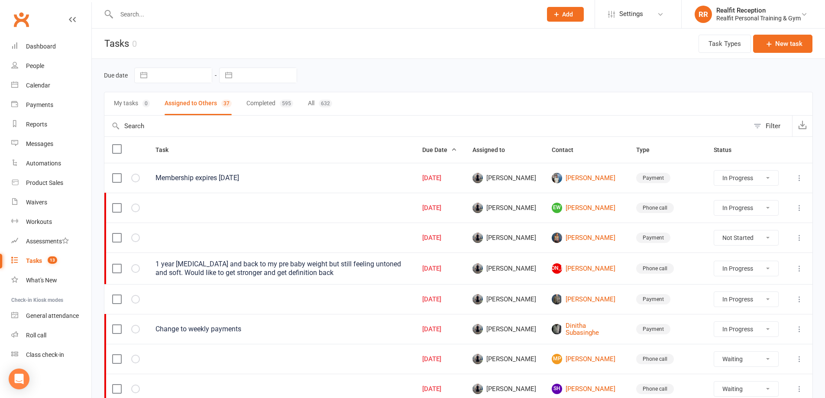
select select "waiting"
select select "started"
select select "waiting"
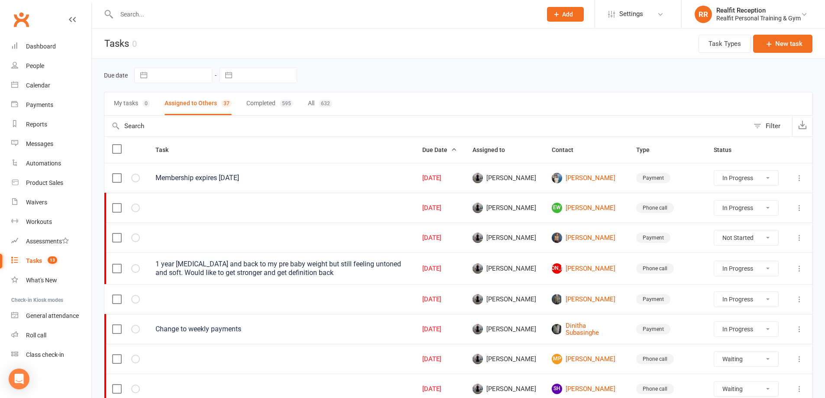
select select "waiting"
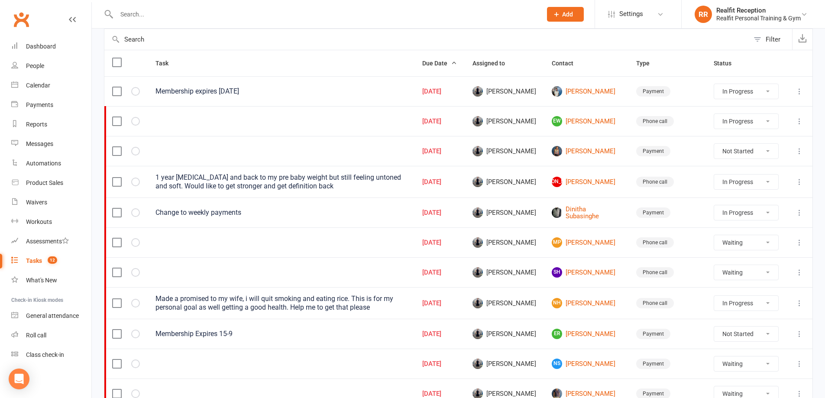
scroll to position [130, 0]
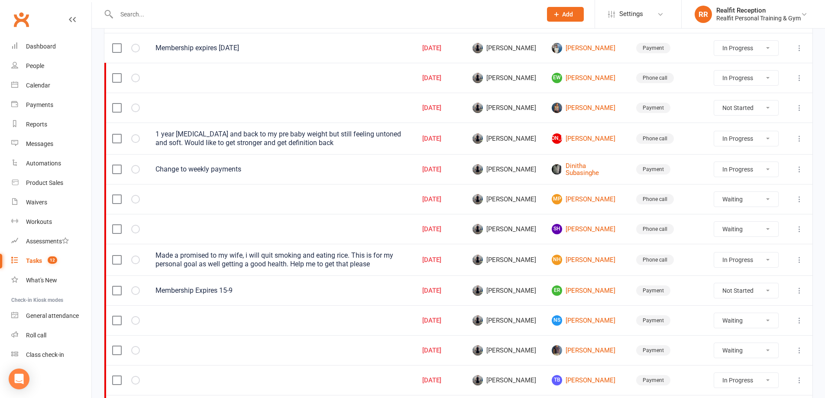
click at [758, 318] on select "Not Started In Progress Waiting Complete" at bounding box center [746, 320] width 64 height 15
click at [714, 313] on select "Not Started In Progress Waiting Complete" at bounding box center [746, 320] width 64 height 15
select select "waiting"
select select "started"
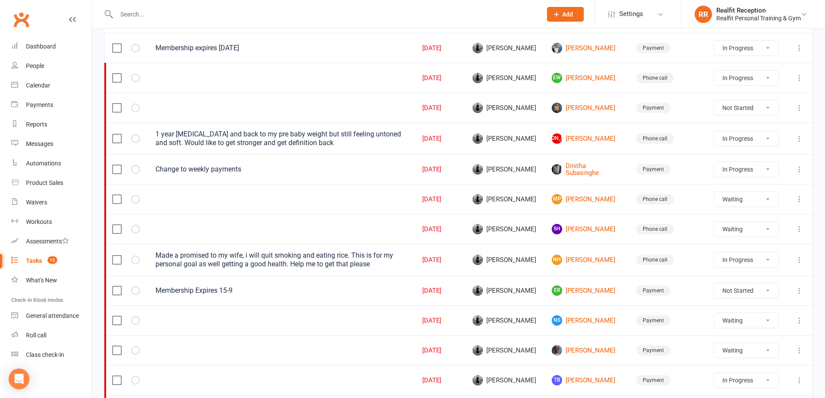
select select "waiting"
select select "started"
select select "waiting"
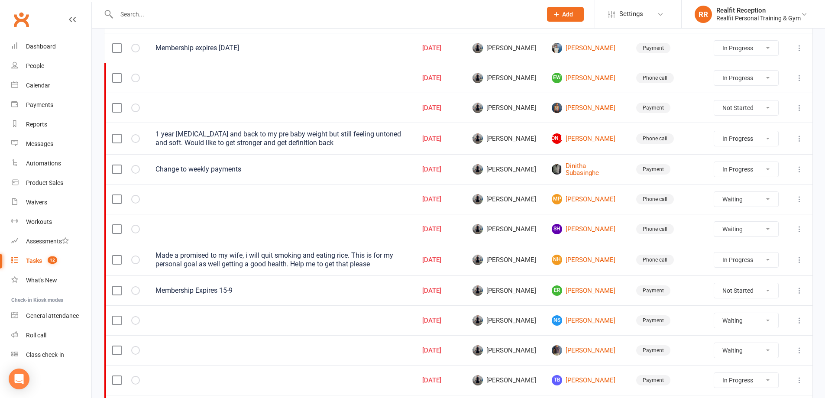
select select "waiting"
select select "started"
select select "waiting"
select select "started"
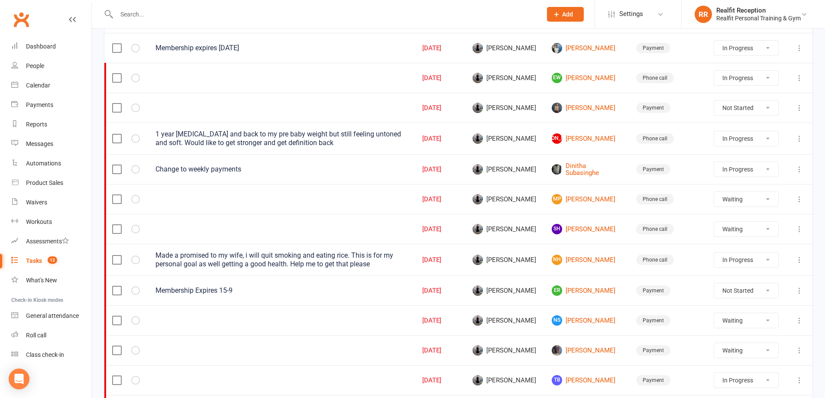
select select "waiting"
select select "started"
select select "waiting"
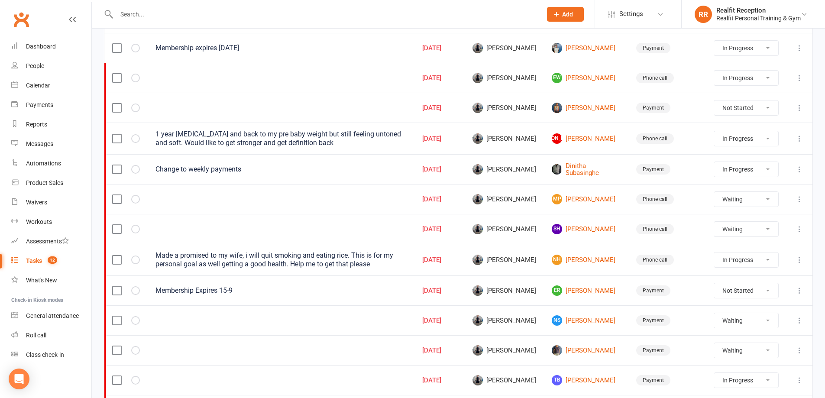
select select "waiting"
select select "started"
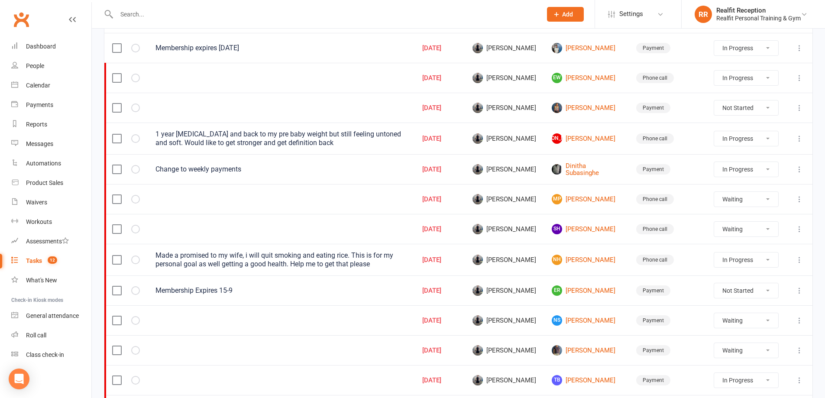
select select "waiting"
select select "started"
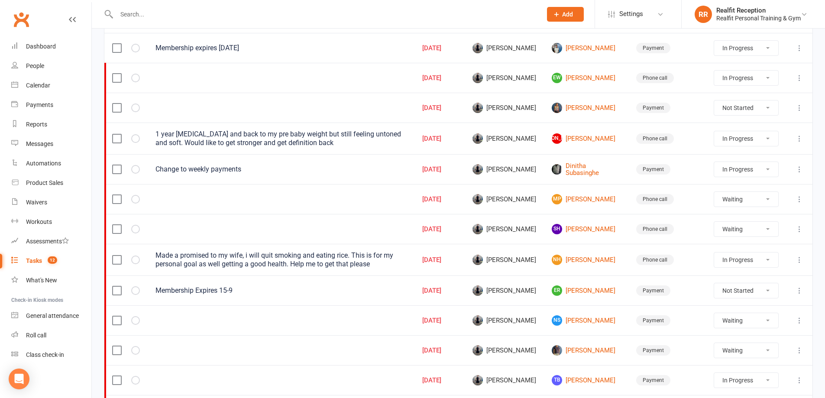
select select "started"
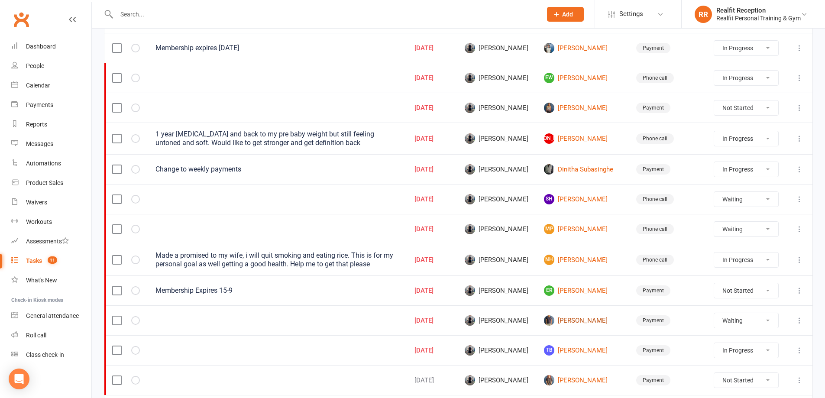
click at [584, 320] on link "Zen De Silva" at bounding box center [582, 320] width 77 height 10
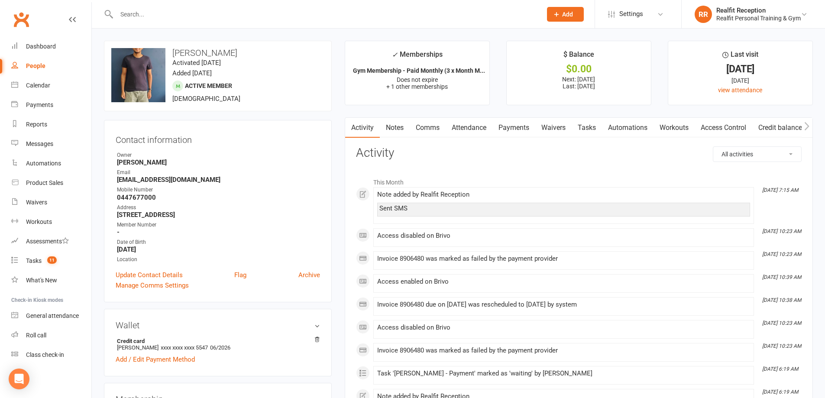
click at [516, 128] on link "Payments" at bounding box center [513, 128] width 43 height 20
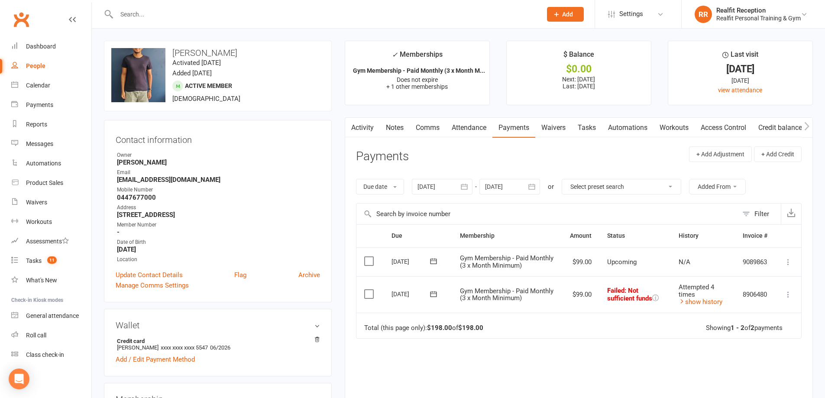
click at [421, 127] on link "Comms" at bounding box center [428, 128] width 36 height 20
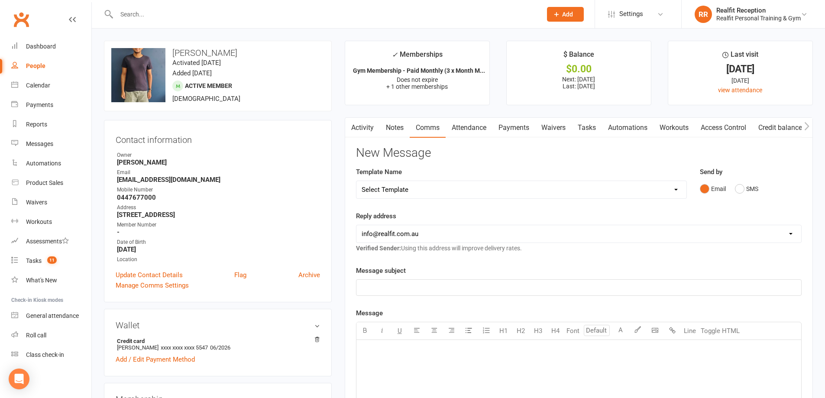
click at [414, 193] on select "Select Template [Email] 30 Day Check In [SMS] 30 Day Check In SMS [Email] David…" at bounding box center [521, 189] width 330 height 17
select select "1"
click at [356, 181] on select "Select Template [Email] 30 Day Check In [SMS] 30 Day Check In SMS [Email] David…" at bounding box center [521, 189] width 330 height 17
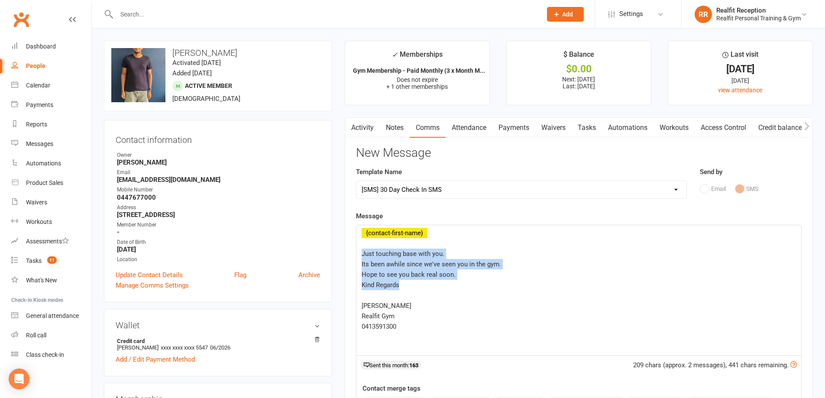
drag, startPoint x: 363, startPoint y: 252, endPoint x: 505, endPoint y: 281, distance: 144.8
click at [505, 281] on div "﻿ {contact-first-name} ﻿ Just touching base with you. Its been awhile since we'…" at bounding box center [578, 290] width 445 height 130
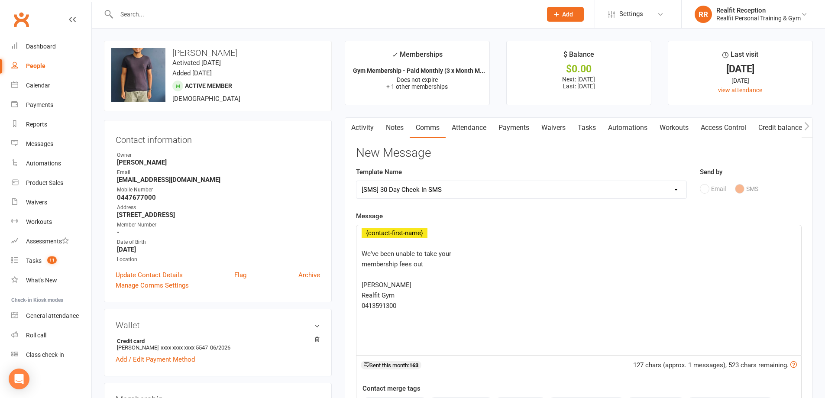
click at [442, 264] on p "membership fees out" at bounding box center [578, 264] width 434 height 10
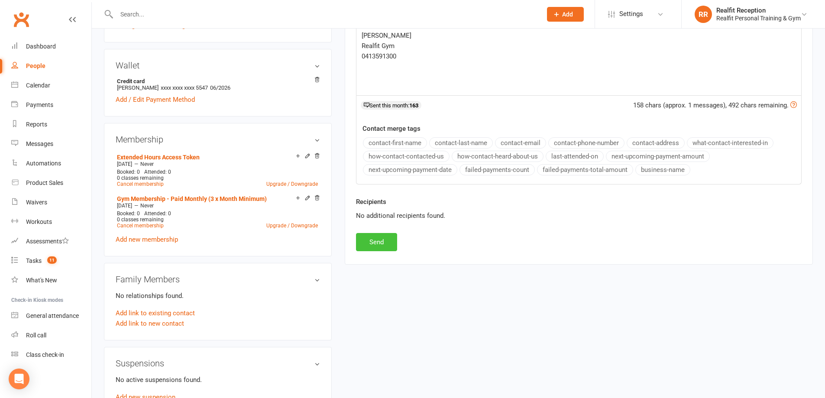
click at [376, 239] on button "Send" at bounding box center [376, 242] width 41 height 18
select select
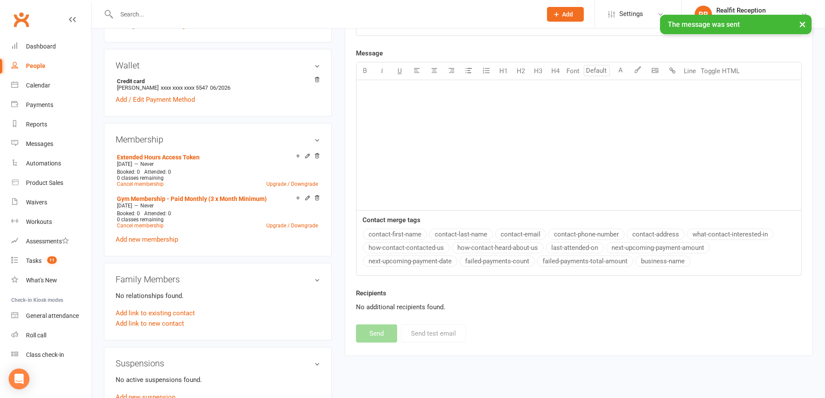
scroll to position [0, 0]
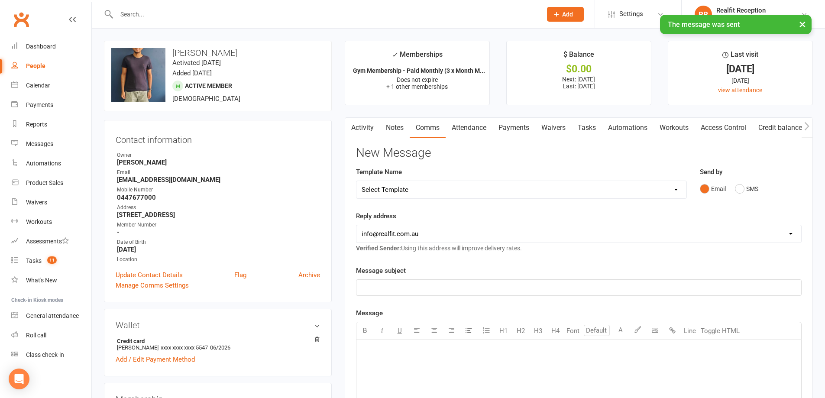
click at [387, 127] on link "Notes" at bounding box center [395, 128] width 30 height 20
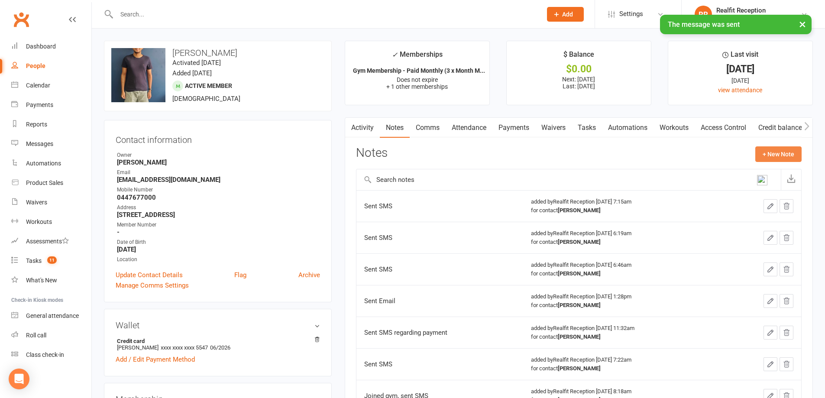
click at [780, 157] on button "+ New Note" at bounding box center [778, 154] width 46 height 16
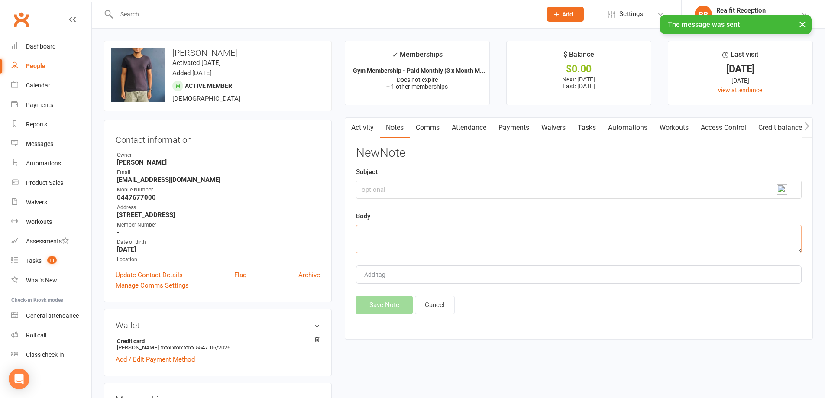
click at [381, 235] on textarea at bounding box center [578, 239] width 445 height 29
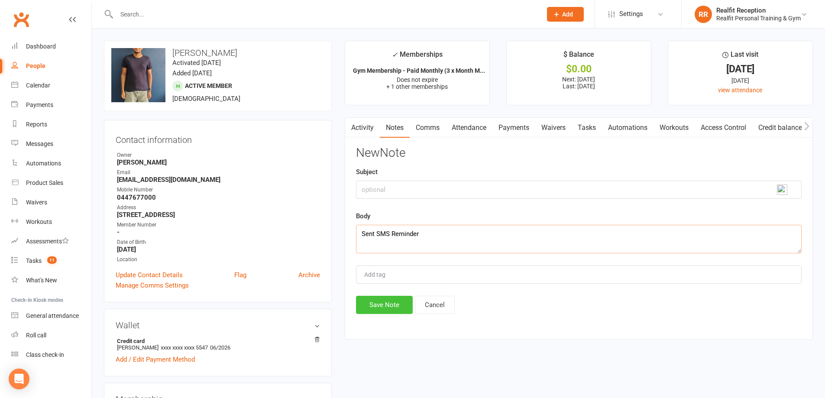
type textarea "Sent SMS Reminder"
click at [384, 300] on button "Save Note" at bounding box center [384, 305] width 57 height 18
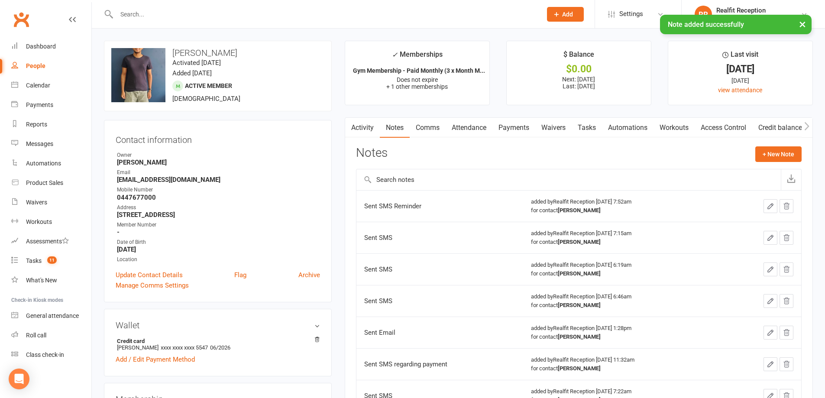
click at [589, 129] on link "Tasks" at bounding box center [586, 128] width 30 height 20
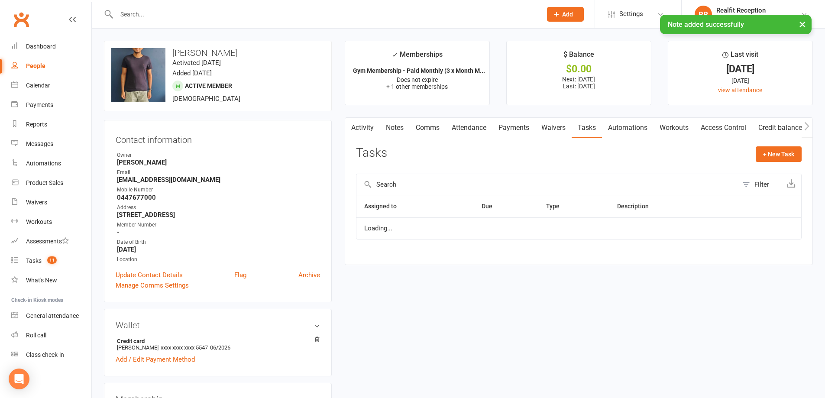
select select "waiting"
click at [771, 232] on icon "button" at bounding box center [770, 233] width 8 height 8
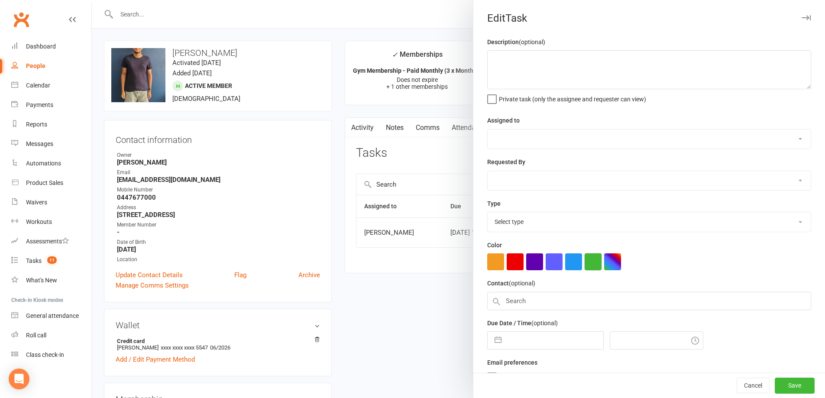
select select "49223"
type input "12 Sep 2025"
type input "1:00pm"
select select "30000"
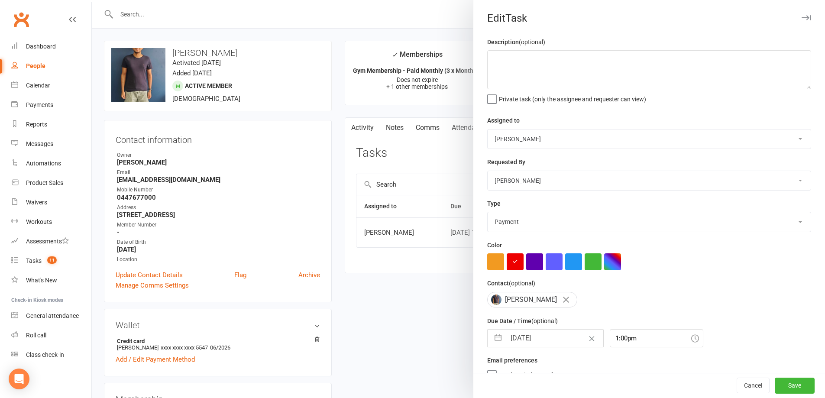
select select "7"
select select "2025"
select select "8"
select select "2025"
select select "9"
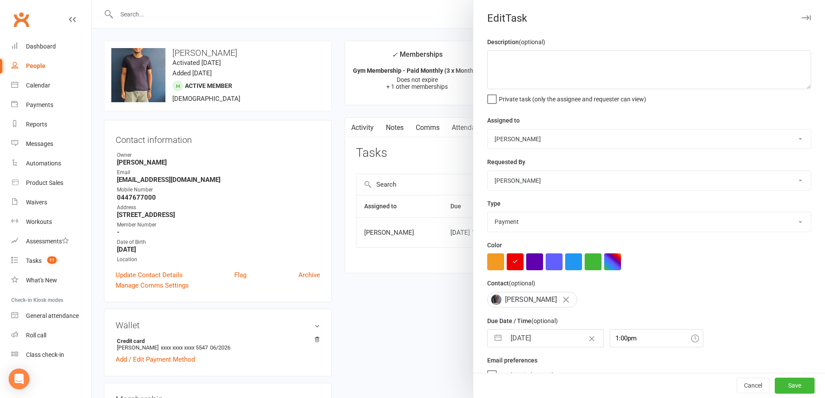
select select "2025"
click at [552, 342] on input "12 Sep 2025" at bounding box center [554, 337] width 97 height 17
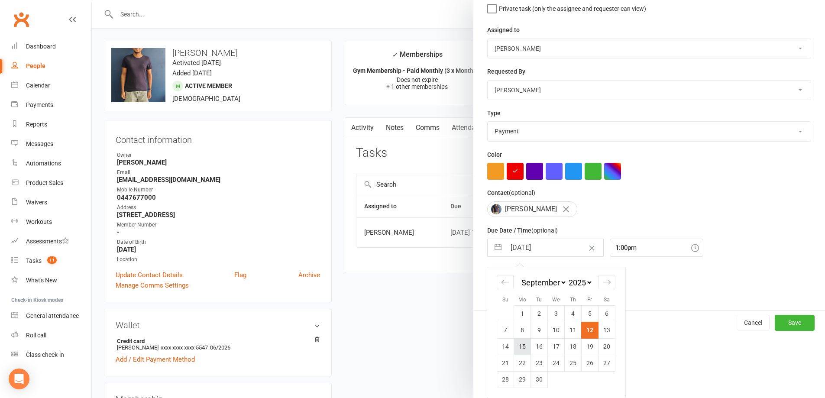
click at [517, 351] on td "15" at bounding box center [522, 346] width 17 height 16
type input "15 Sep 2025"
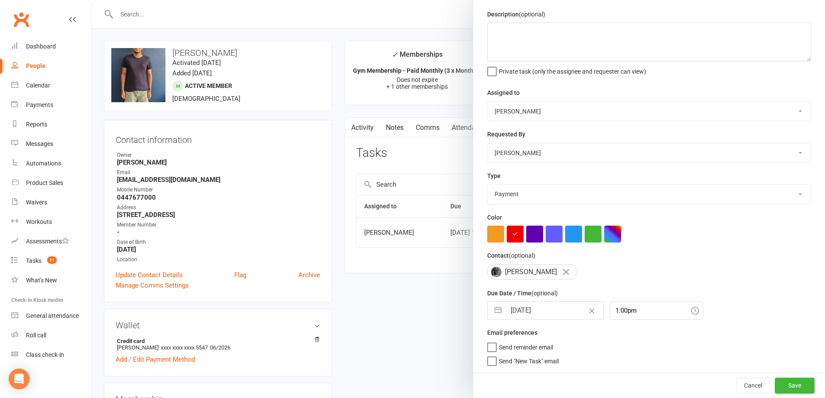
scroll to position [31, 0]
click at [774, 384] on button "Save" at bounding box center [794, 385] width 40 height 16
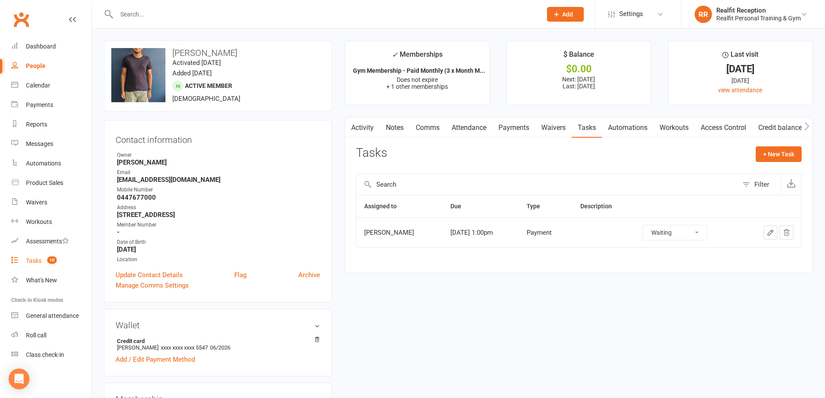
click at [31, 264] on div "Tasks" at bounding box center [34, 260] width 16 height 7
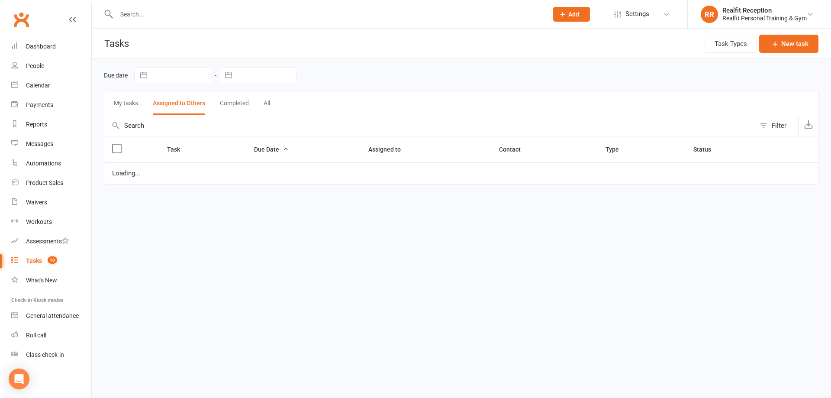
select select "started"
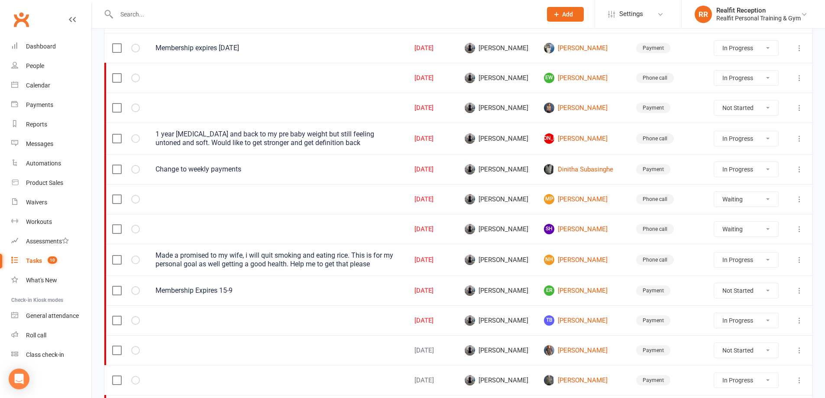
scroll to position [173, 0]
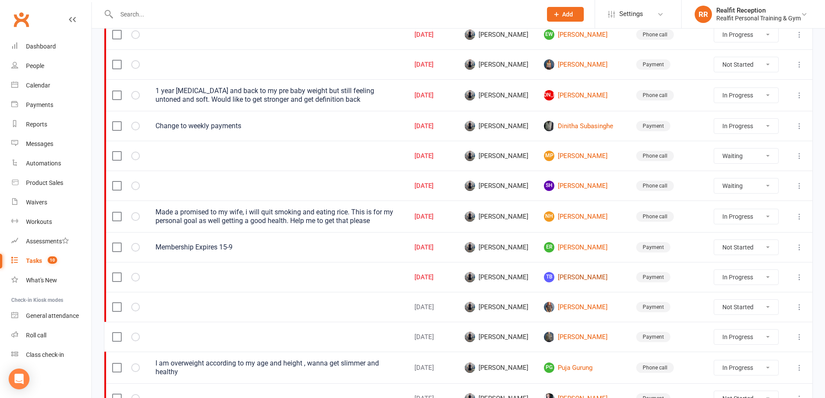
click at [582, 277] on link "TB Tony Bozan Diaz" at bounding box center [582, 277] width 77 height 10
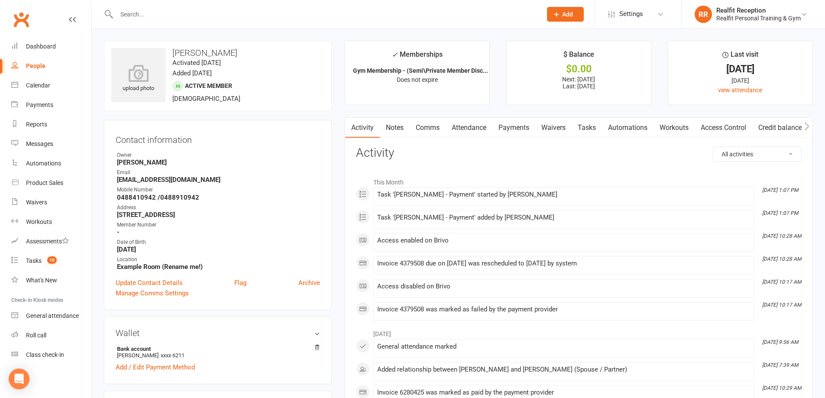
click at [522, 126] on link "Payments" at bounding box center [513, 128] width 43 height 20
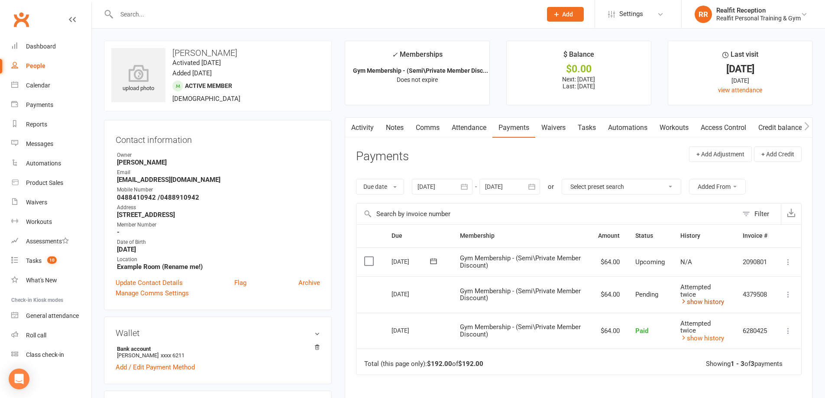
click at [700, 303] on link "show history" at bounding box center [702, 302] width 44 height 8
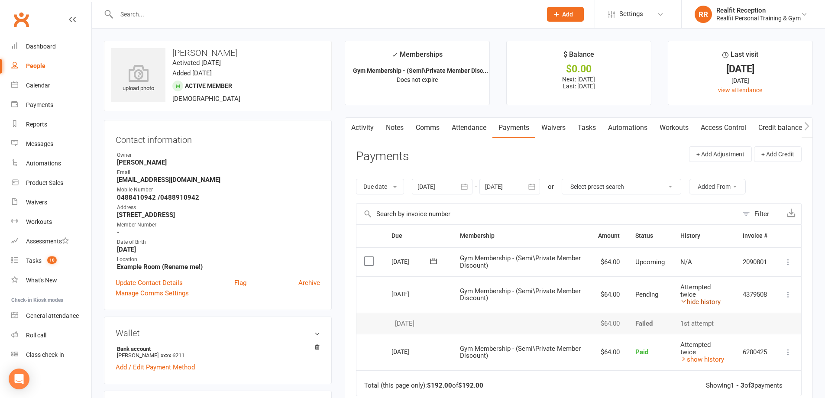
click at [700, 303] on link "hide history" at bounding box center [700, 302] width 40 height 8
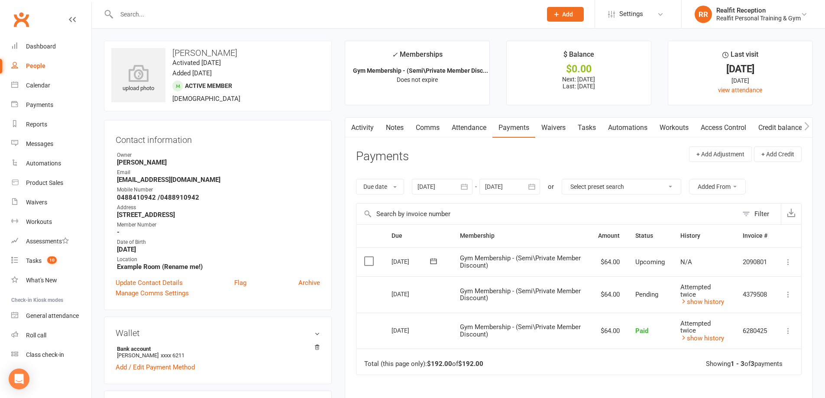
click at [584, 125] on link "Tasks" at bounding box center [586, 128] width 30 height 20
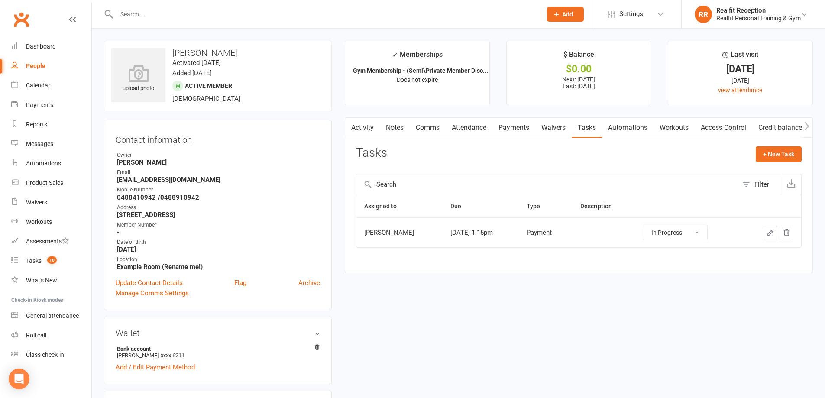
click at [698, 231] on select "Not Started In Progress Waiting Complete" at bounding box center [675, 232] width 64 height 15
click at [650, 225] on select "Not Started In Progress Waiting Complete" at bounding box center [675, 232] width 64 height 15
click at [769, 230] on icon "button" at bounding box center [770, 233] width 8 height 8
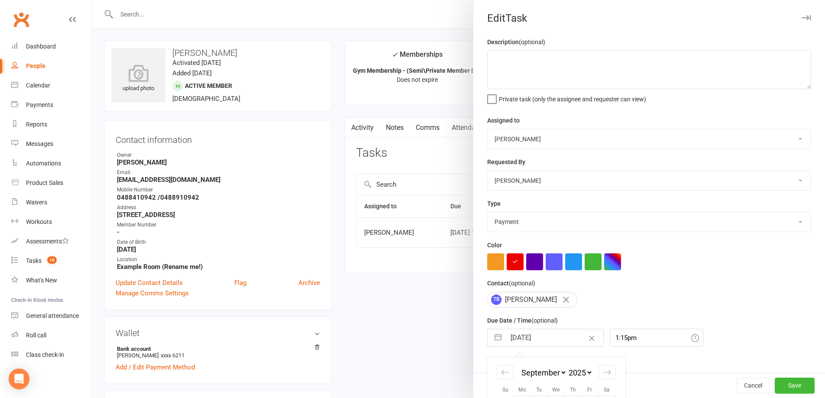
click at [563, 340] on input "12 Sep 2025" at bounding box center [554, 337] width 97 height 17
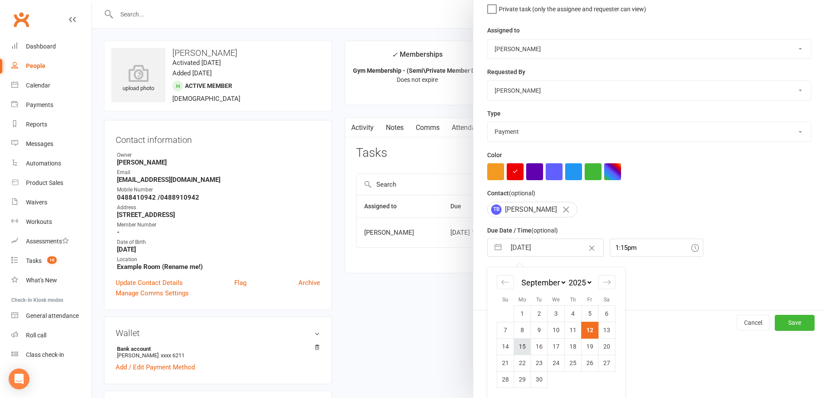
click at [518, 351] on td "15" at bounding box center [522, 346] width 17 height 16
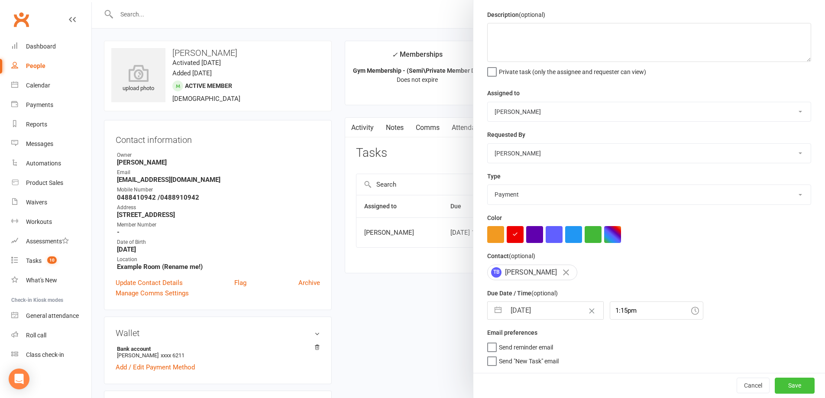
click at [774, 384] on button "Save" at bounding box center [794, 385] width 40 height 16
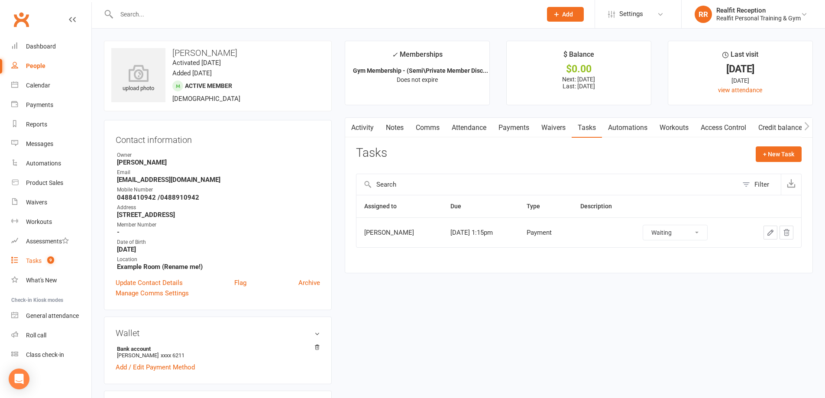
click at [26, 259] on div "Tasks" at bounding box center [34, 260] width 16 height 7
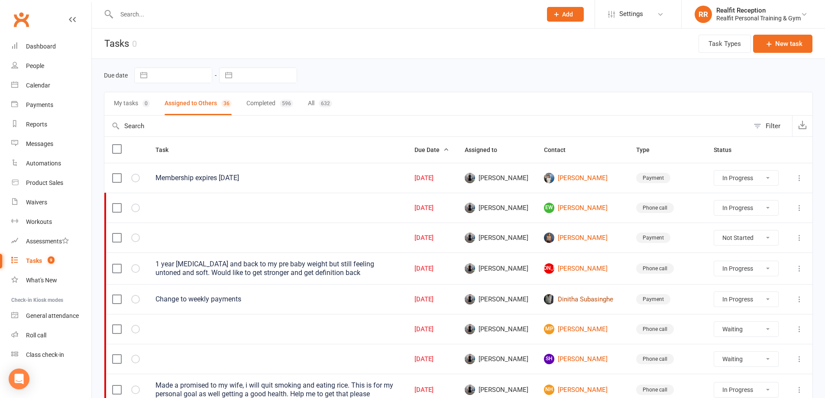
click at [585, 300] on link "Dinitha Subasinghe" at bounding box center [582, 299] width 77 height 10
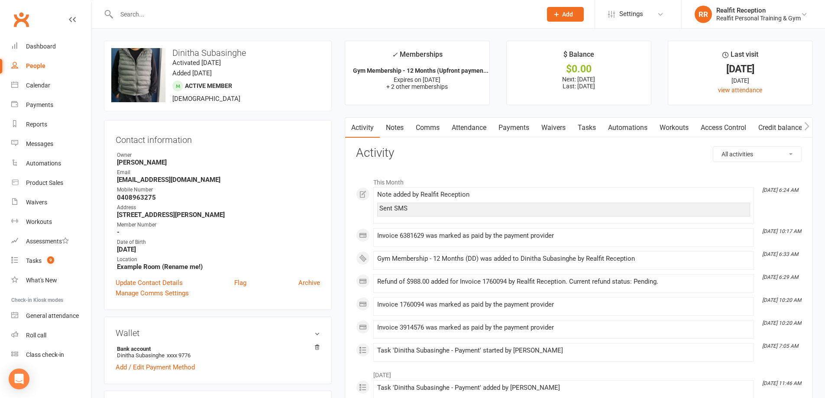
click at [394, 126] on link "Notes" at bounding box center [395, 128] width 30 height 20
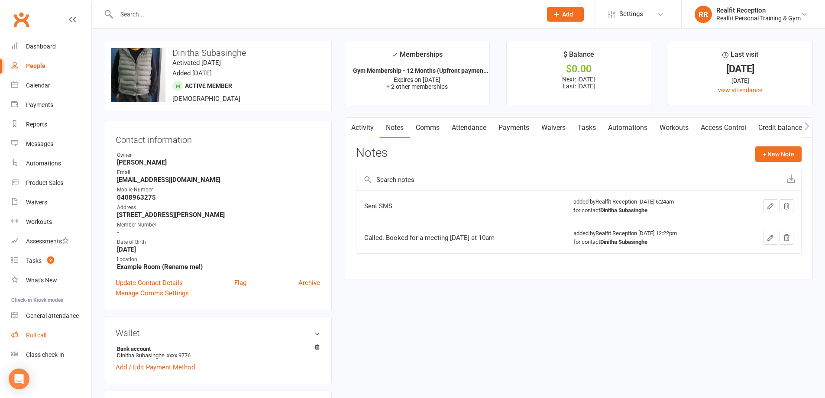
click at [22, 335] on link "Roll call" at bounding box center [51, 335] width 80 height 19
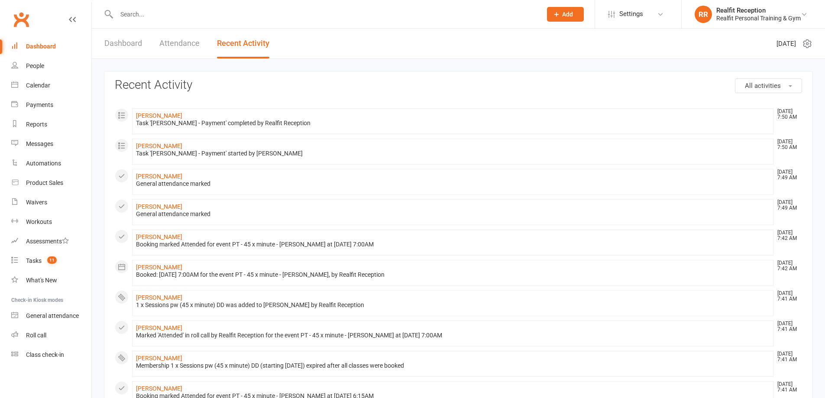
click at [239, 13] on input "text" at bounding box center [325, 14] width 422 height 12
type input "[DEMOGRAPHIC_DATA]"
click at [232, 31] on div "Zen [PERSON_NAME] [EMAIL_ADDRESS][DOMAIN_NAME]" at bounding box center [270, 38] width 330 height 18
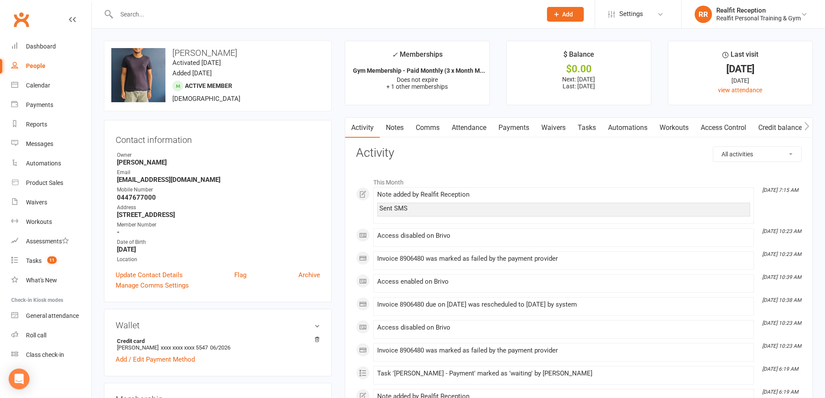
click at [517, 126] on link "Payments" at bounding box center [513, 128] width 43 height 20
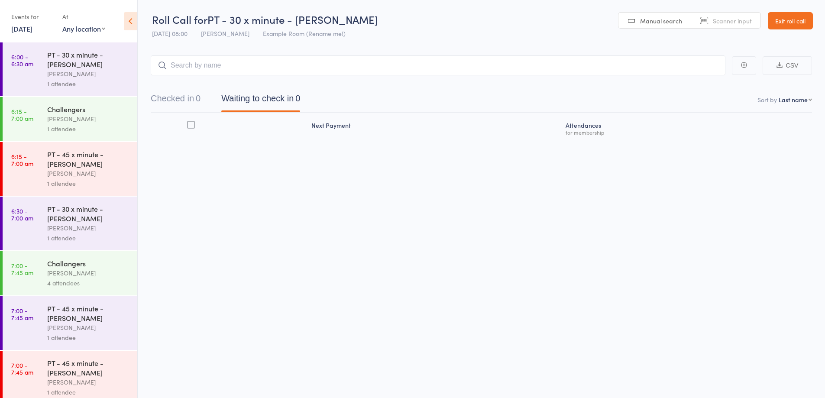
click at [261, 65] on input "search" at bounding box center [438, 65] width 574 height 20
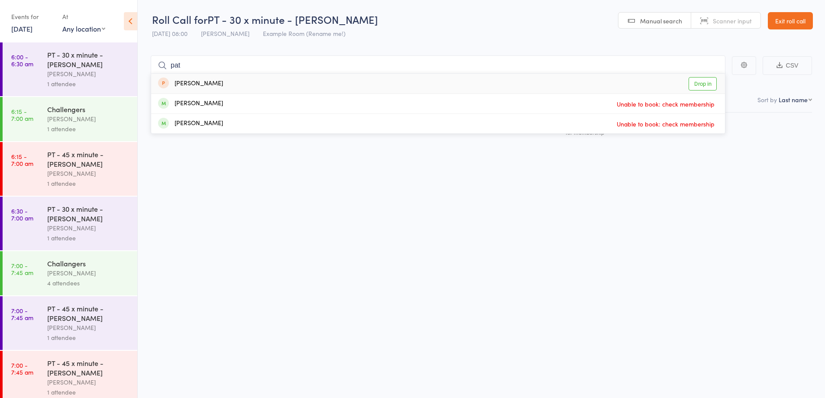
type input "pat"
click at [800, 18] on link "Exit roll call" at bounding box center [790, 20] width 45 height 17
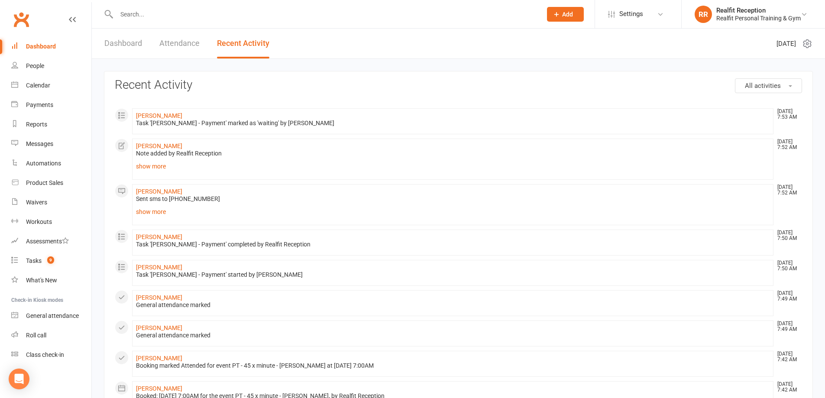
click at [173, 16] on input "text" at bounding box center [325, 14] width 422 height 12
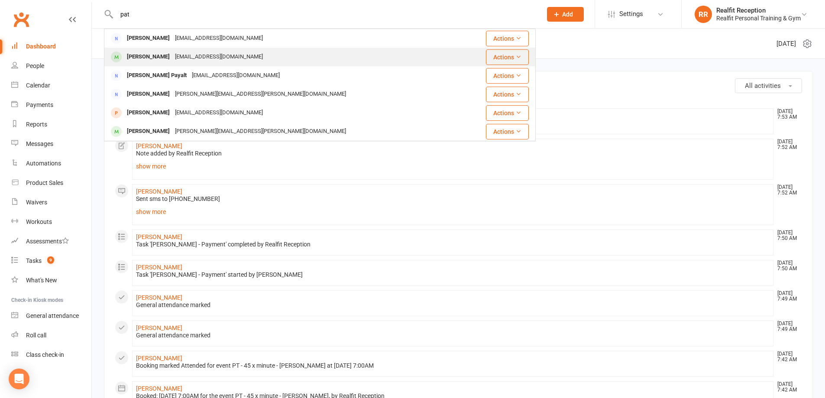
type input "pat"
click at [172, 58] on div "[EMAIL_ADDRESS][DOMAIN_NAME]" at bounding box center [218, 57] width 93 height 13
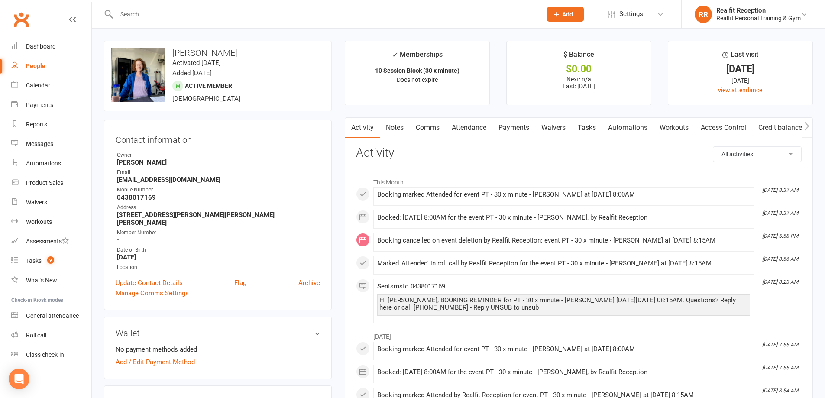
scroll to position [173, 0]
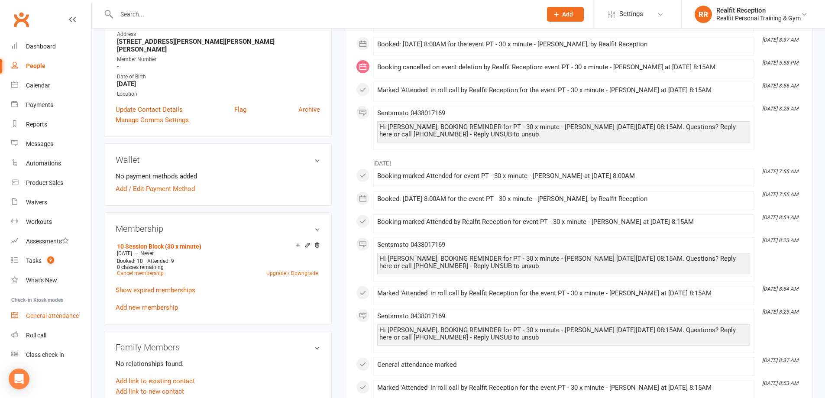
click at [47, 315] on div "General attendance" at bounding box center [52, 315] width 53 height 7
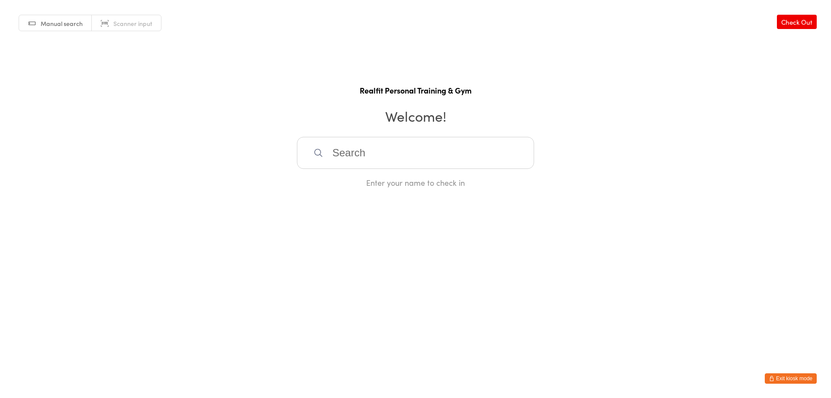
click at [349, 152] on input "search" at bounding box center [415, 153] width 237 height 32
type input "a"
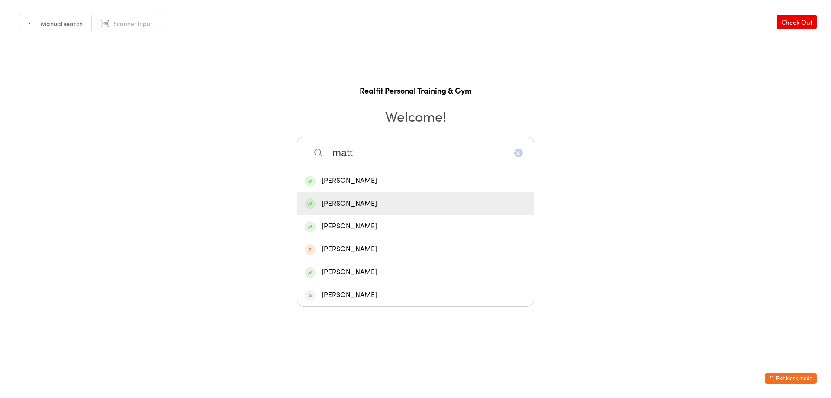
type input "matt"
click at [359, 203] on div "[PERSON_NAME]" at bounding box center [416, 204] width 222 height 12
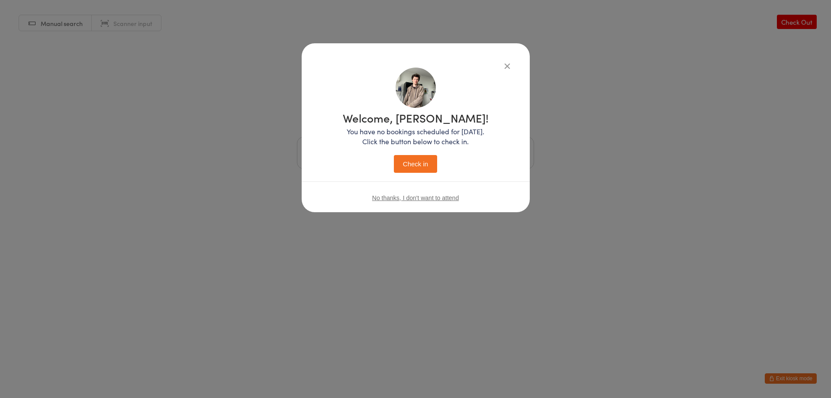
click at [399, 194] on span "No thanks, I don't want to attend" at bounding box center [415, 197] width 87 height 7
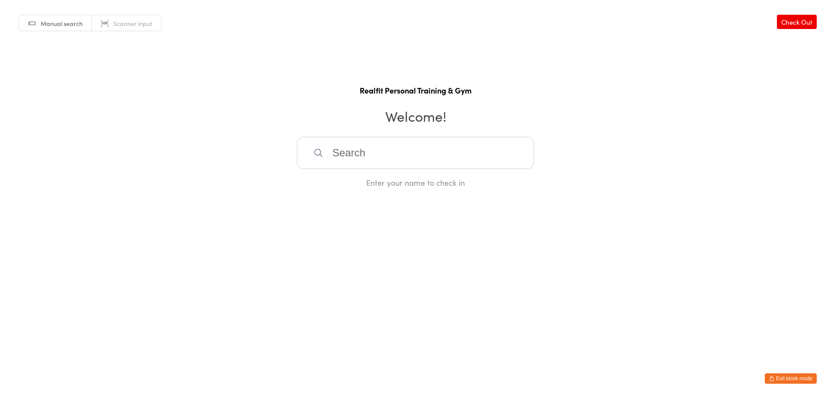
click at [424, 155] on input "search" at bounding box center [415, 153] width 237 height 32
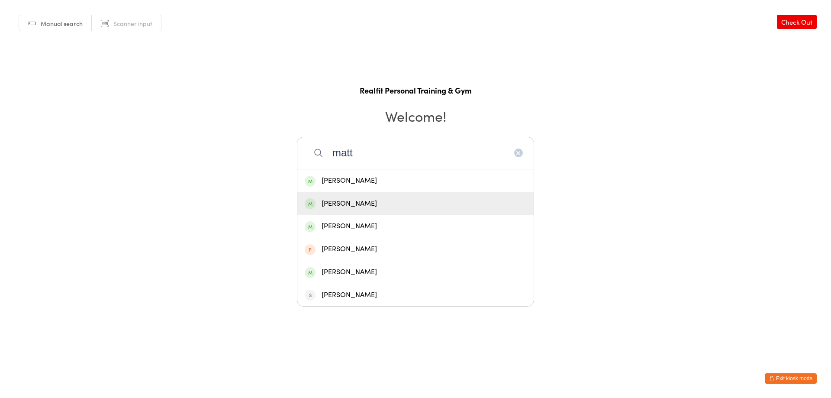
type input "matt"
click at [395, 200] on div "[PERSON_NAME]" at bounding box center [416, 204] width 222 height 12
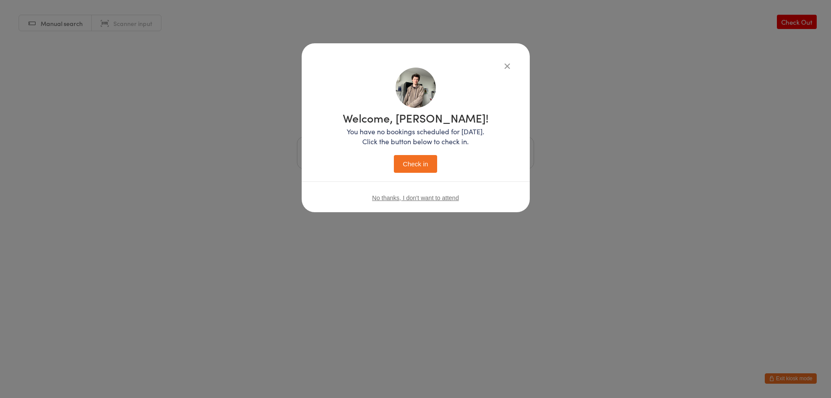
click at [416, 170] on button "Check in" at bounding box center [415, 164] width 43 height 18
